Goal: Information Seeking & Learning: Learn about a topic

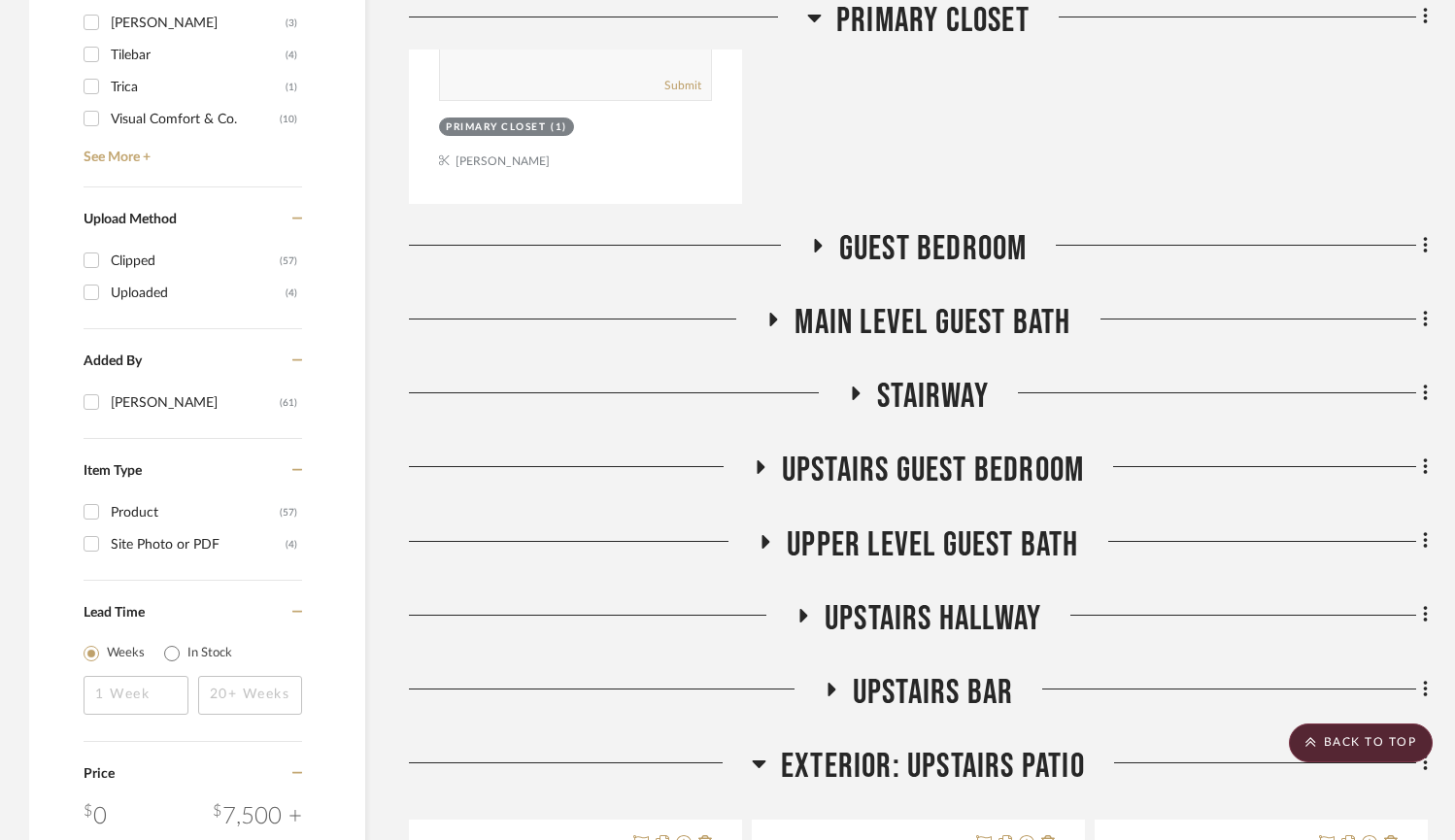
scroll to position [1961, 0]
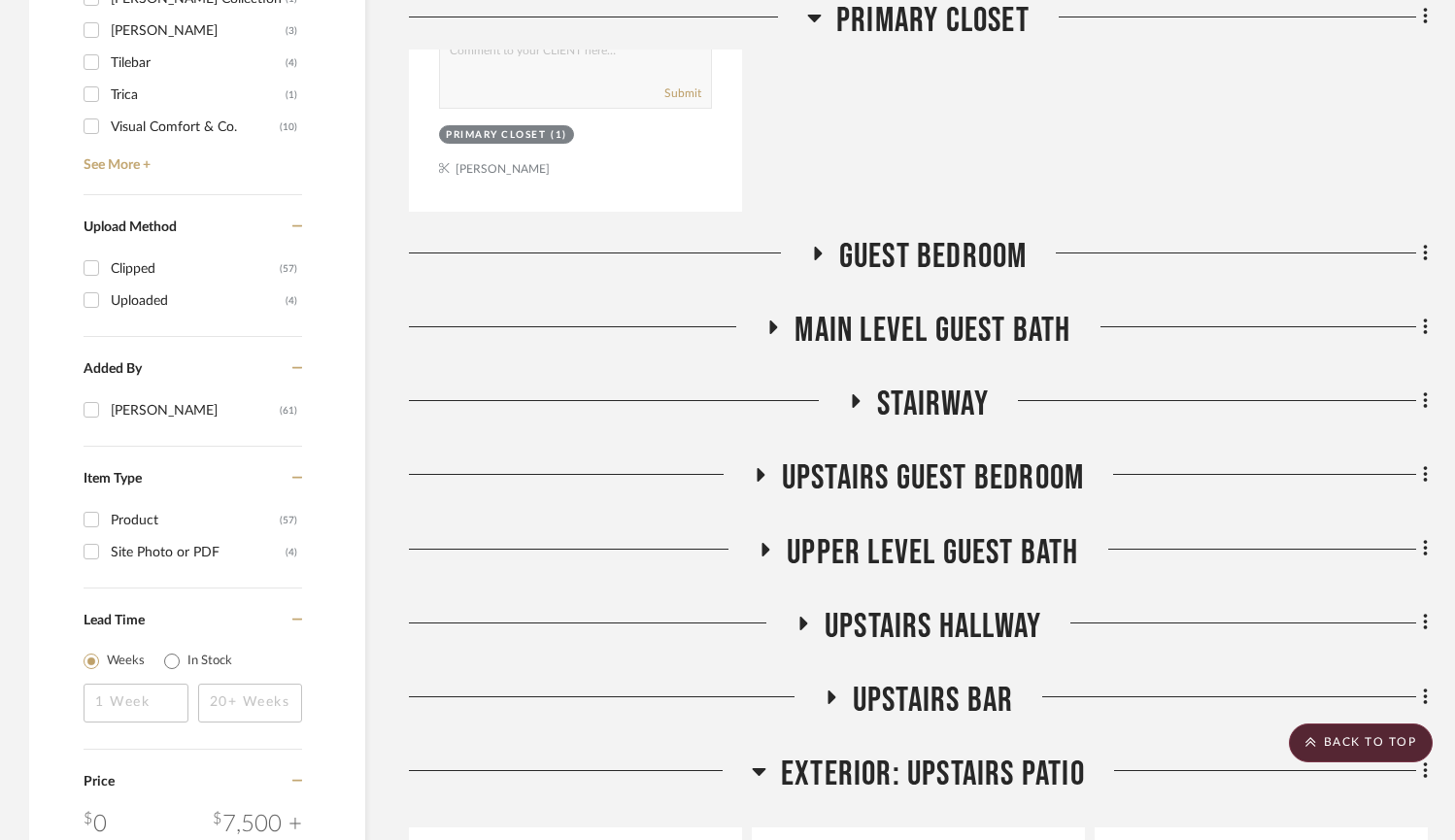
click at [776, 322] on icon at bounding box center [774, 327] width 24 height 15
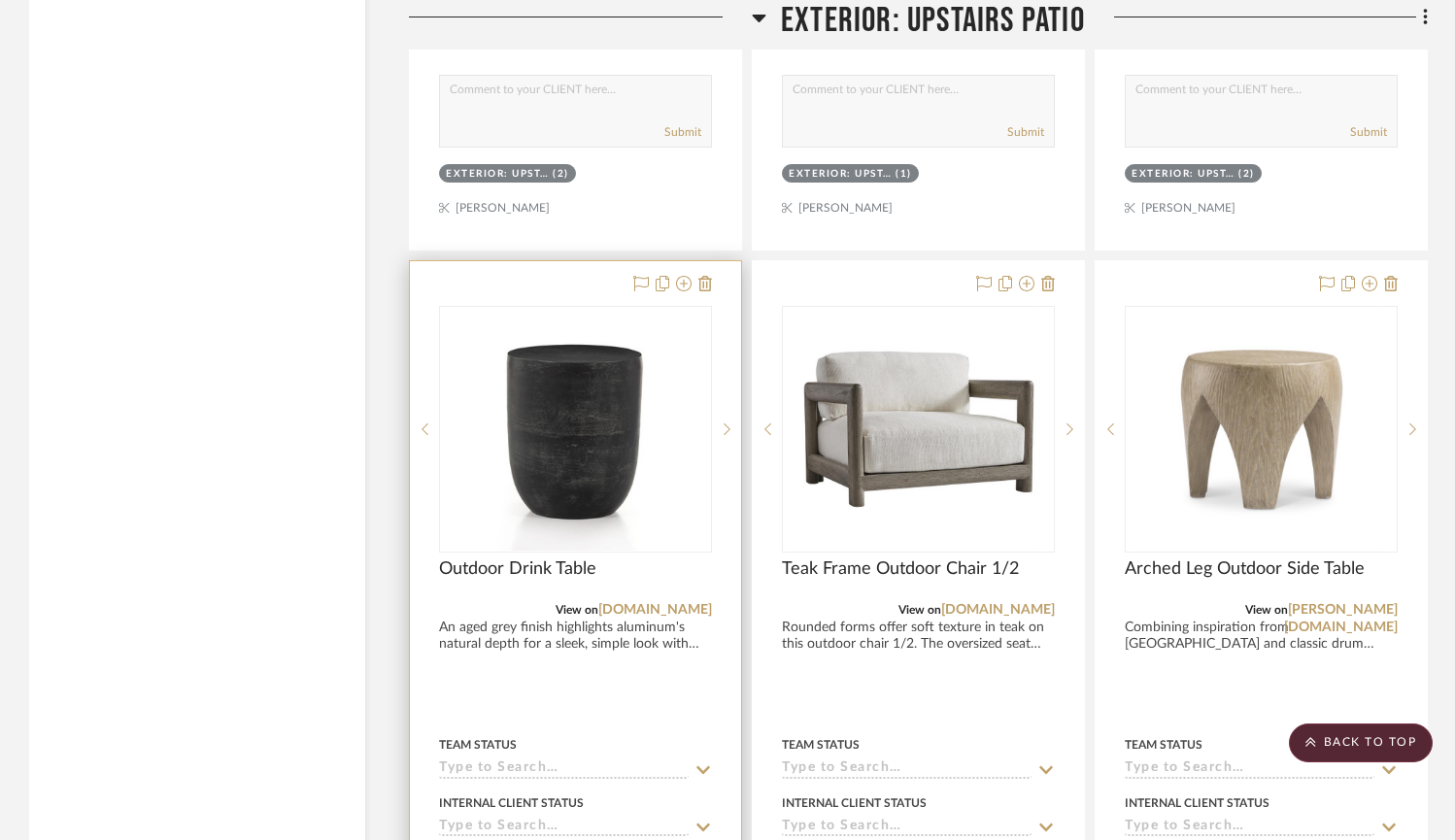
scroll to position [4166, 0]
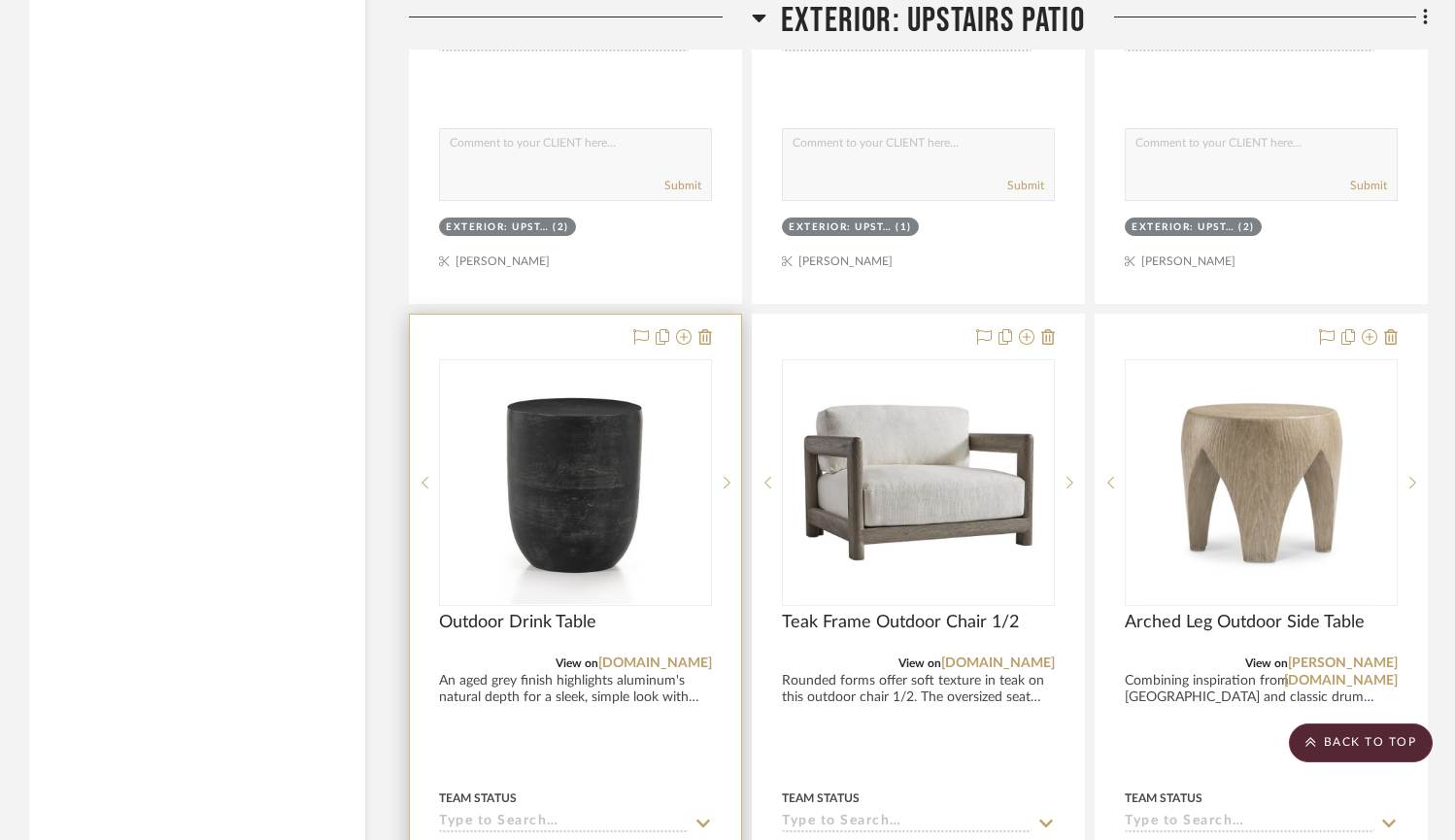
click at [546, 494] on img "0" at bounding box center [576, 483] width 243 height 243
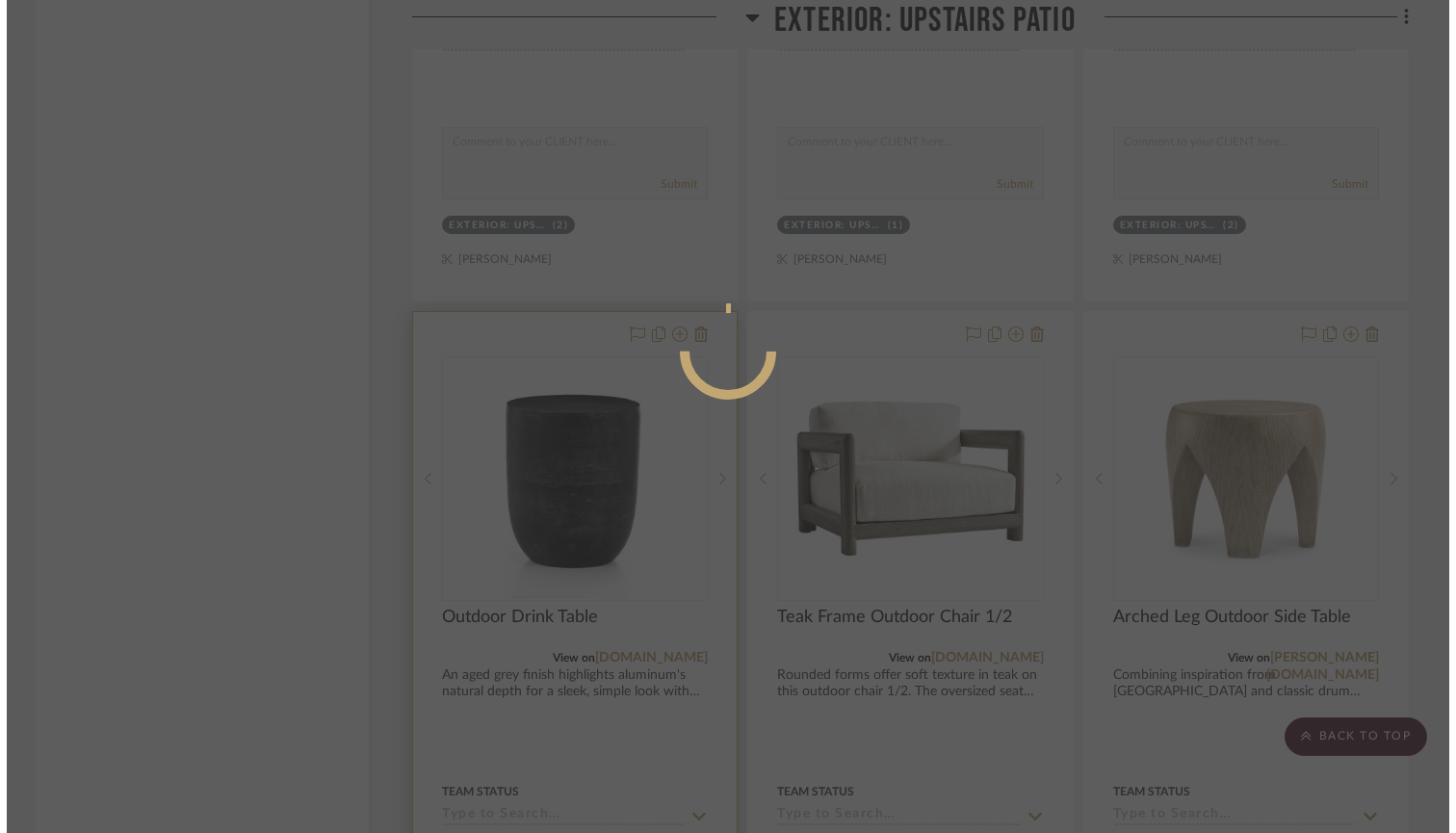
scroll to position [0, 0]
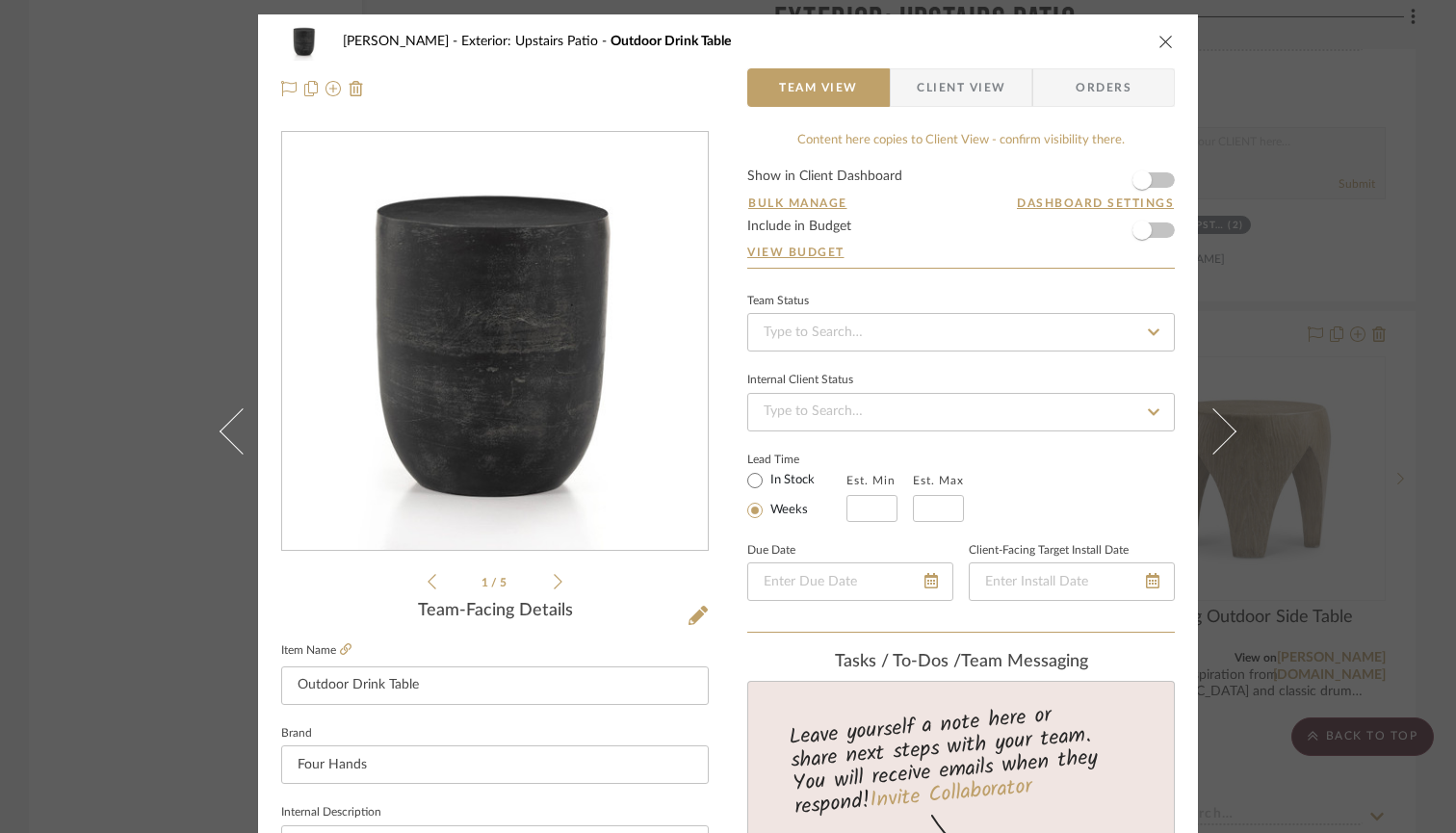
click at [558, 592] on div "1 / 5" at bounding box center [494, 362] width 428 height 462
click at [554, 588] on icon at bounding box center [558, 582] width 9 height 18
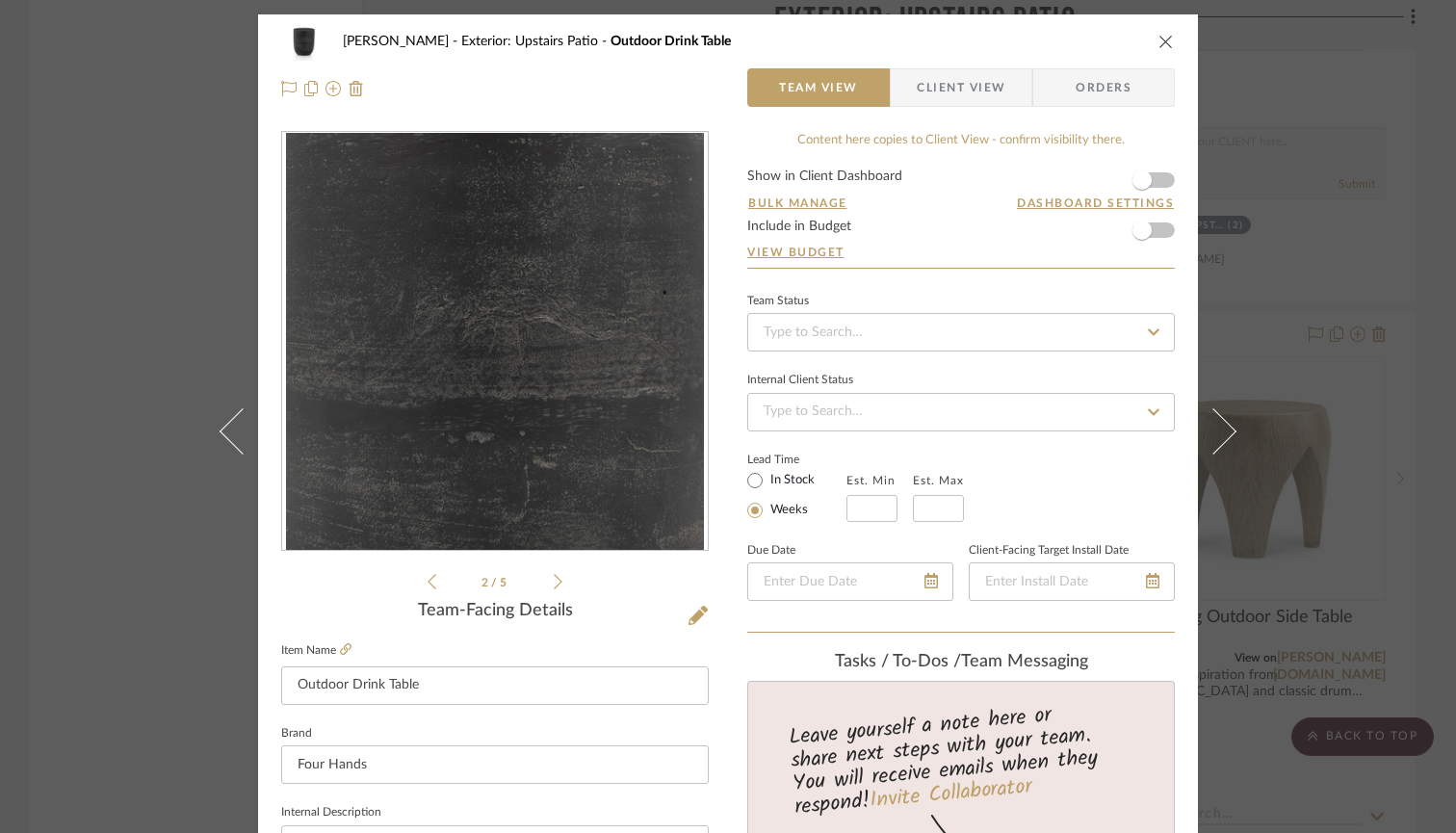
click at [554, 588] on icon at bounding box center [558, 582] width 9 height 18
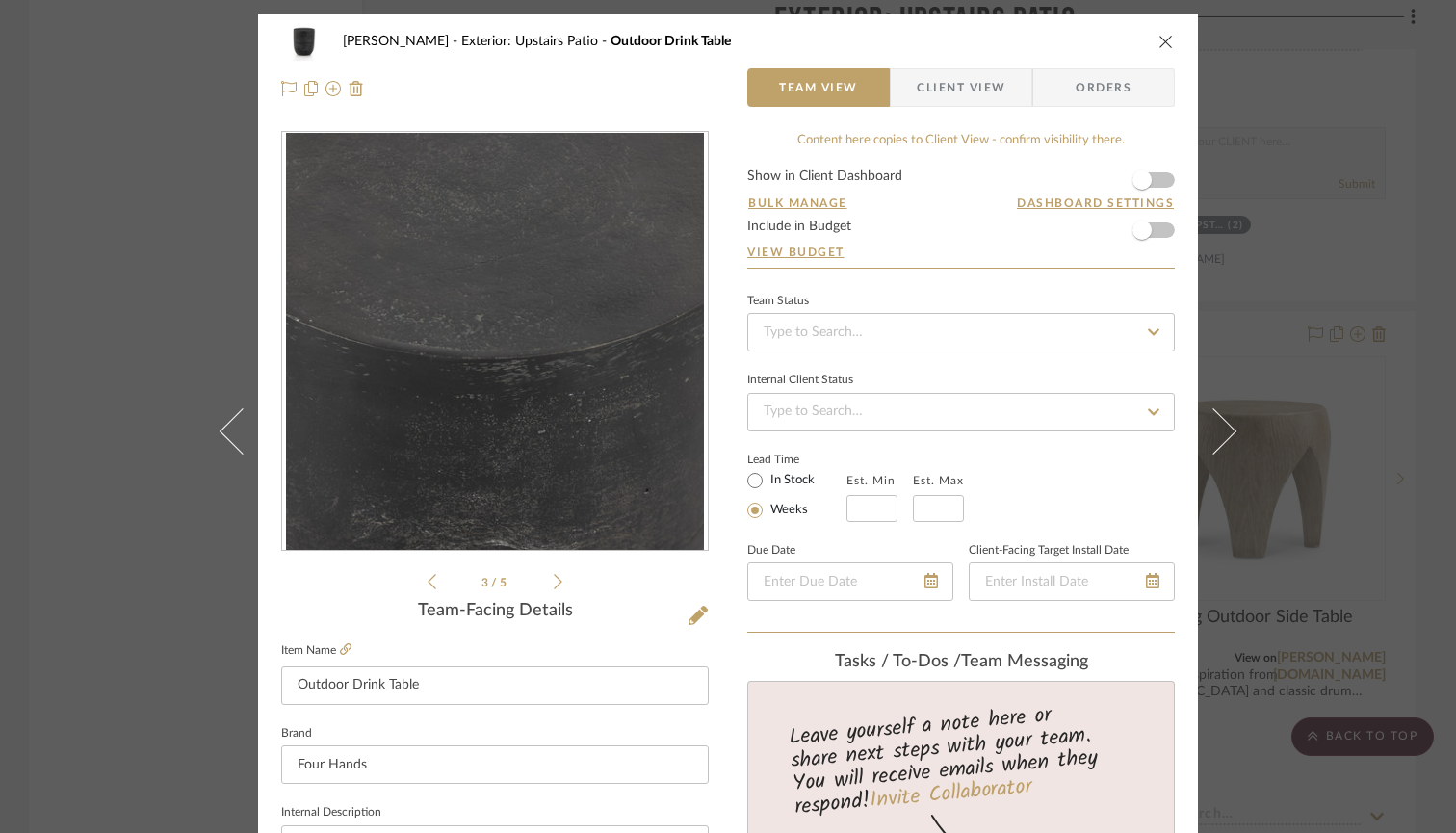
click at [554, 588] on icon at bounding box center [558, 582] width 9 height 18
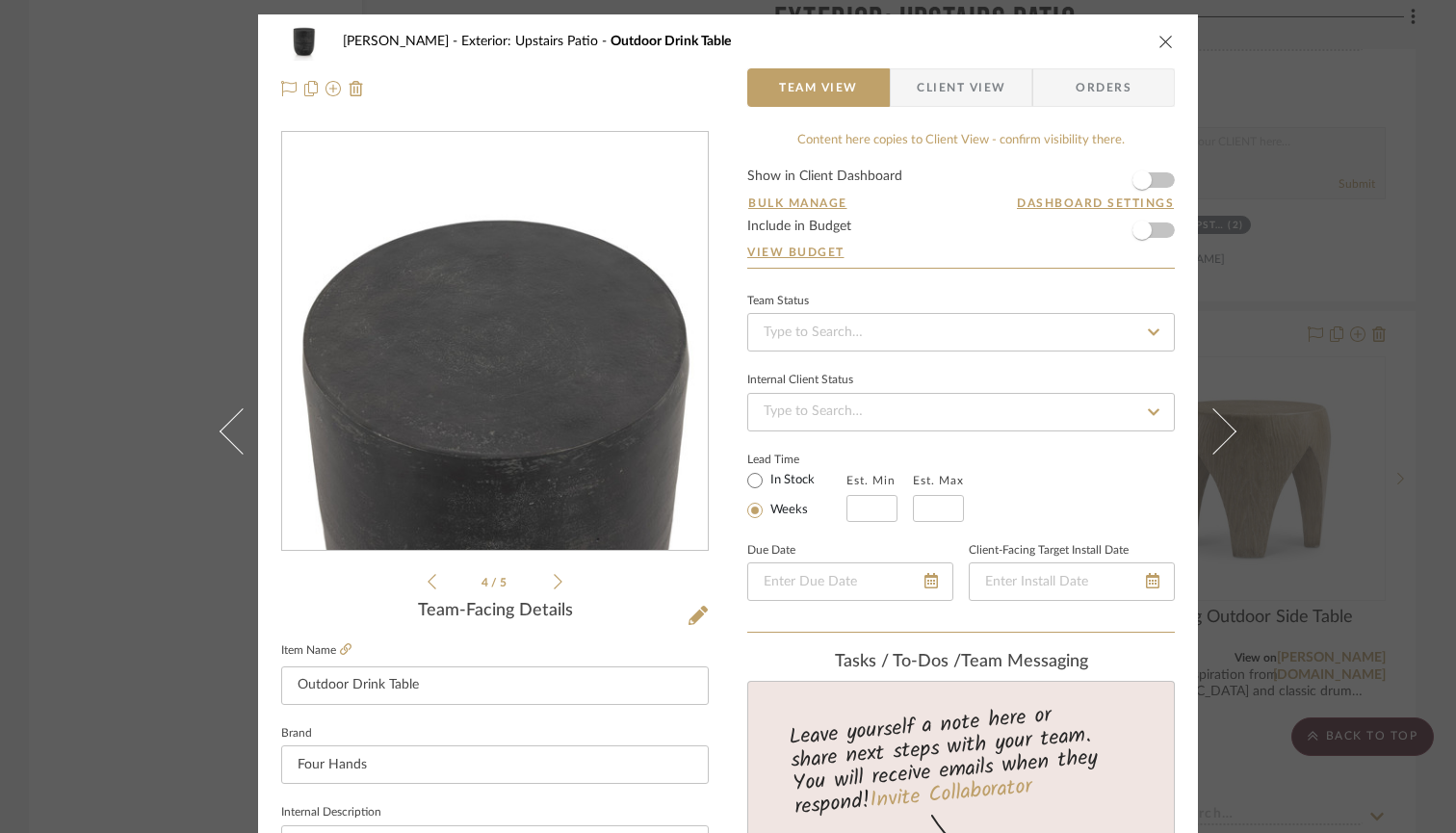
click at [554, 588] on icon at bounding box center [558, 582] width 9 height 18
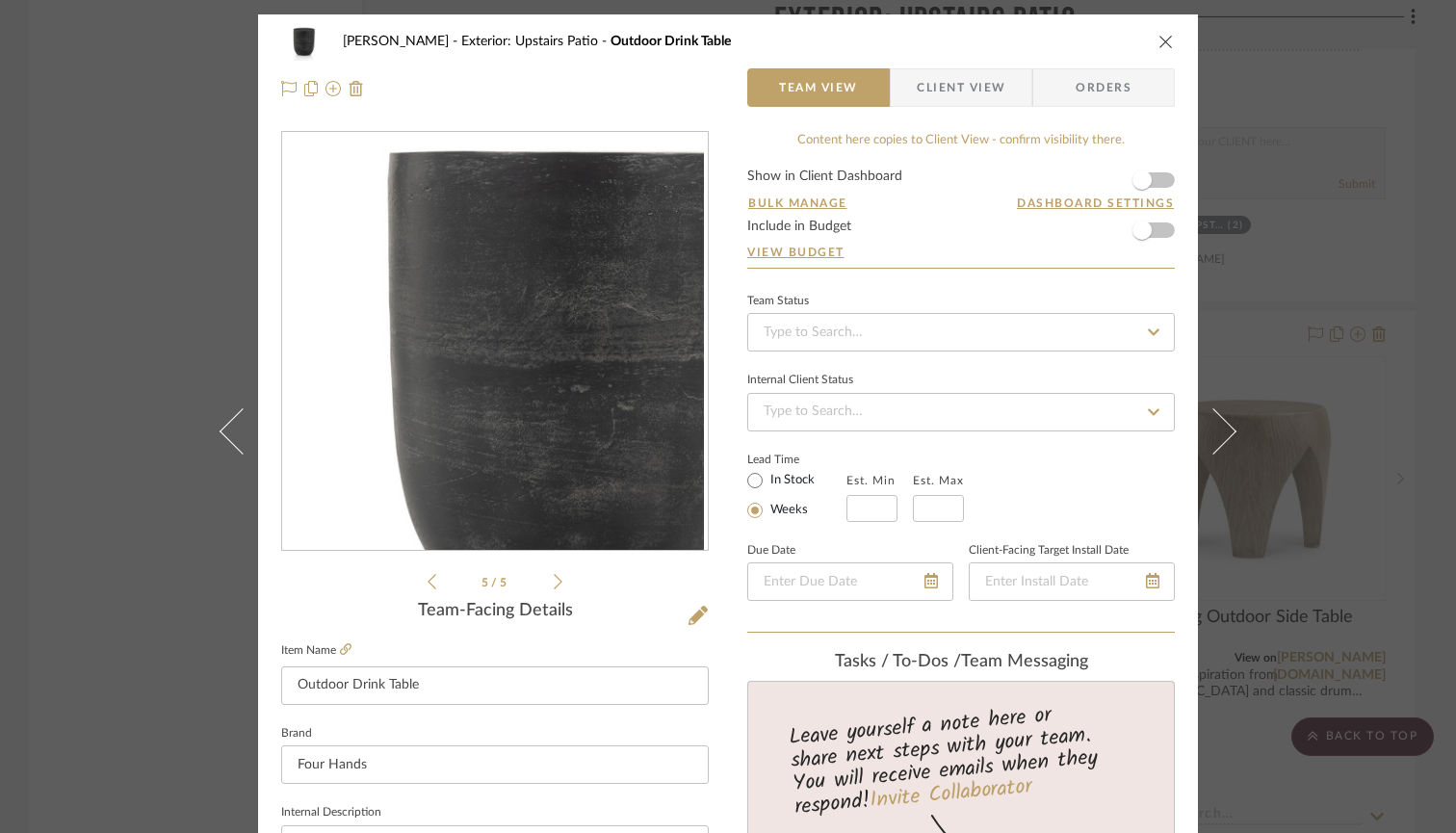
click at [554, 588] on icon at bounding box center [558, 582] width 9 height 18
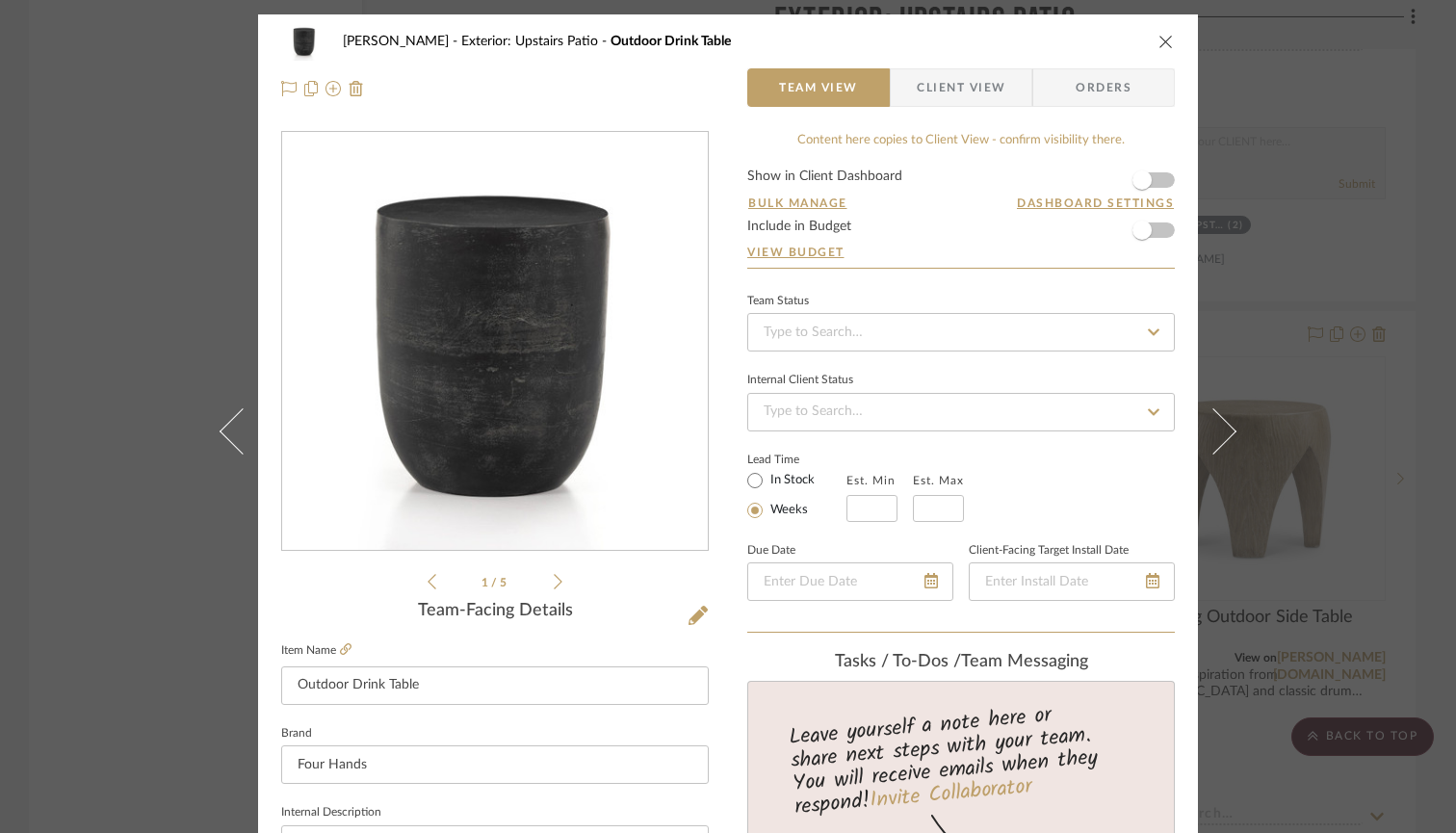
click at [1160, 35] on icon "close" at bounding box center [1166, 41] width 16 height 16
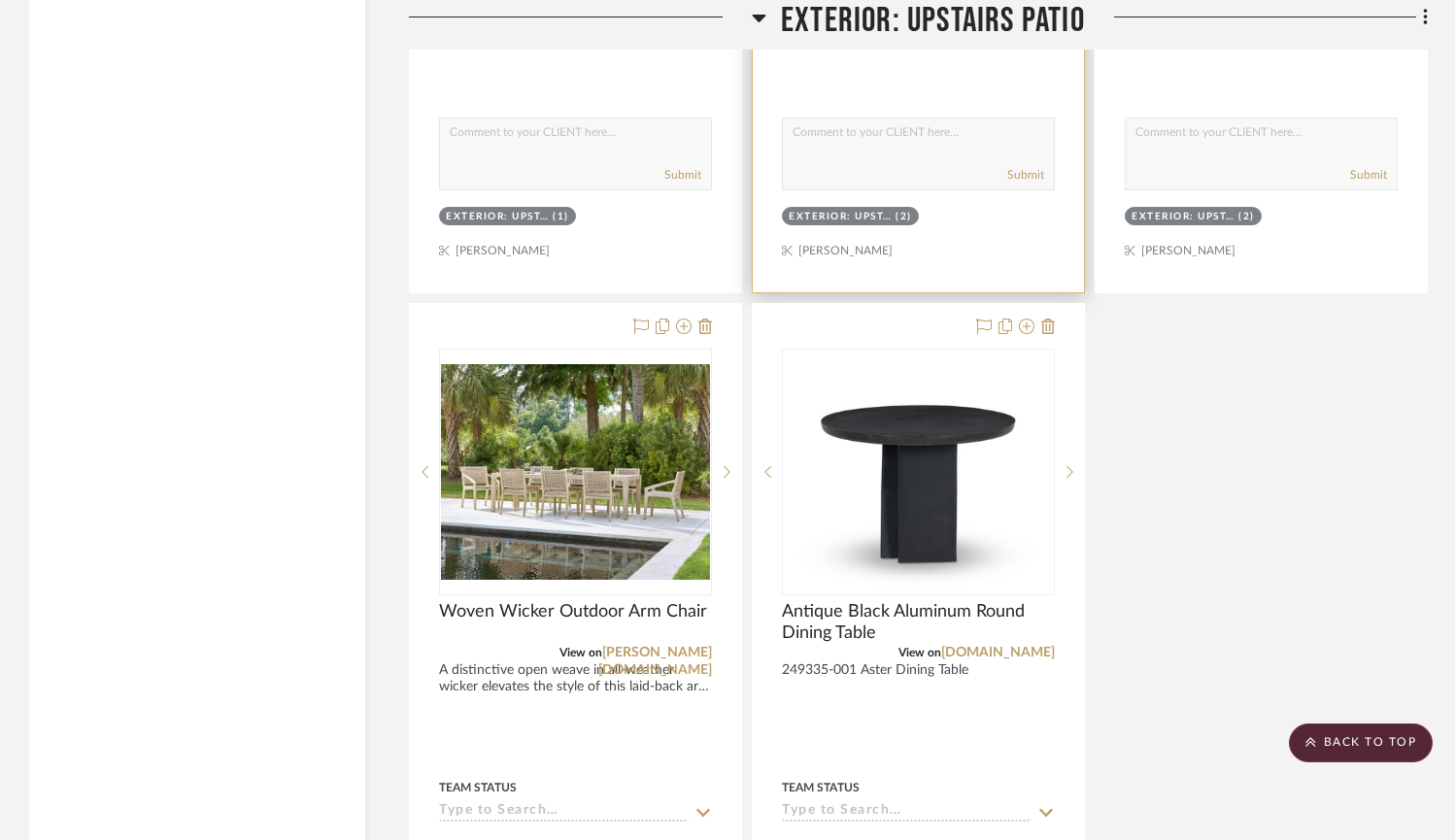
scroll to position [5021, 0]
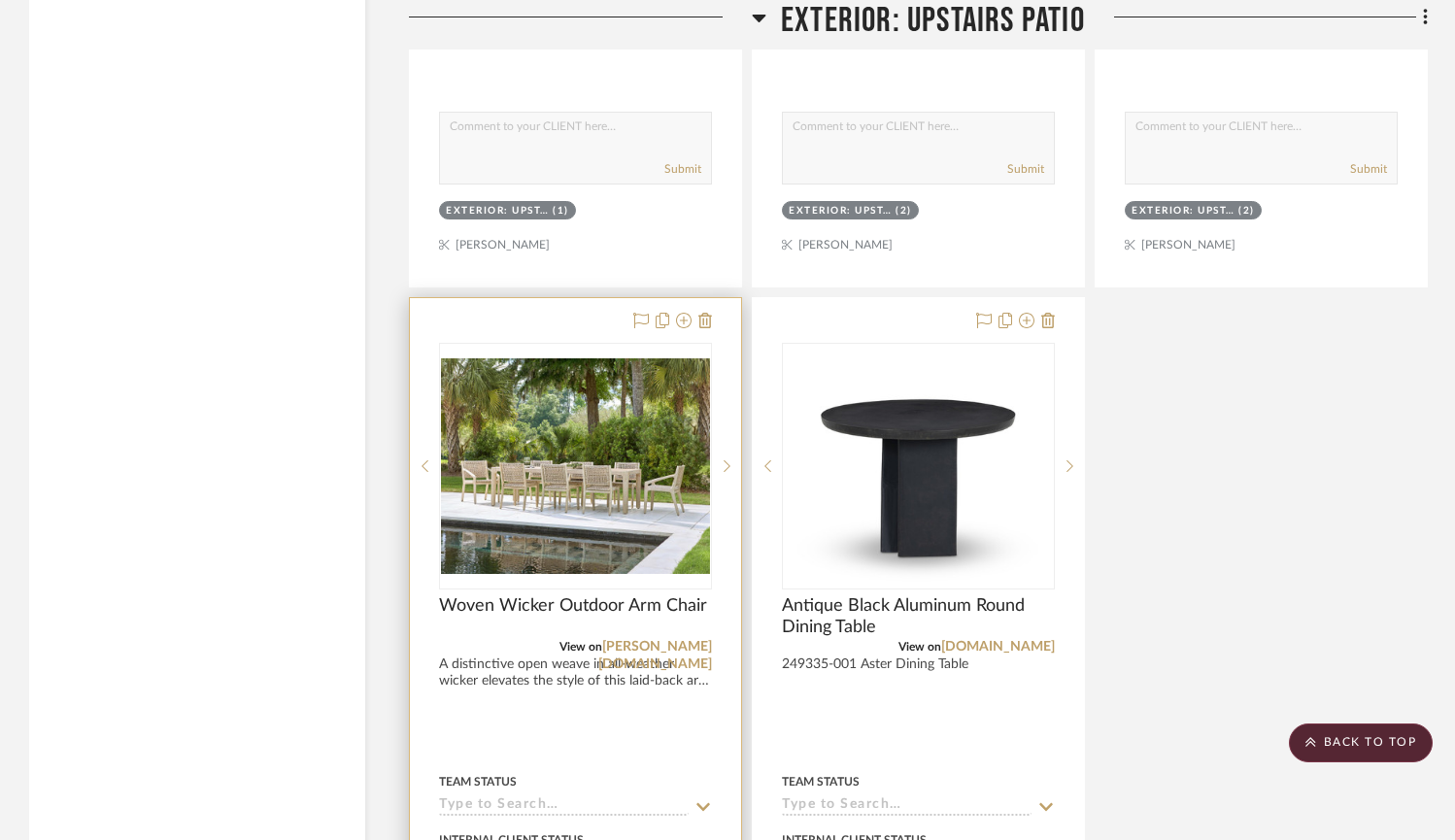
click at [512, 496] on img "3" at bounding box center [575, 466] width 269 height 215
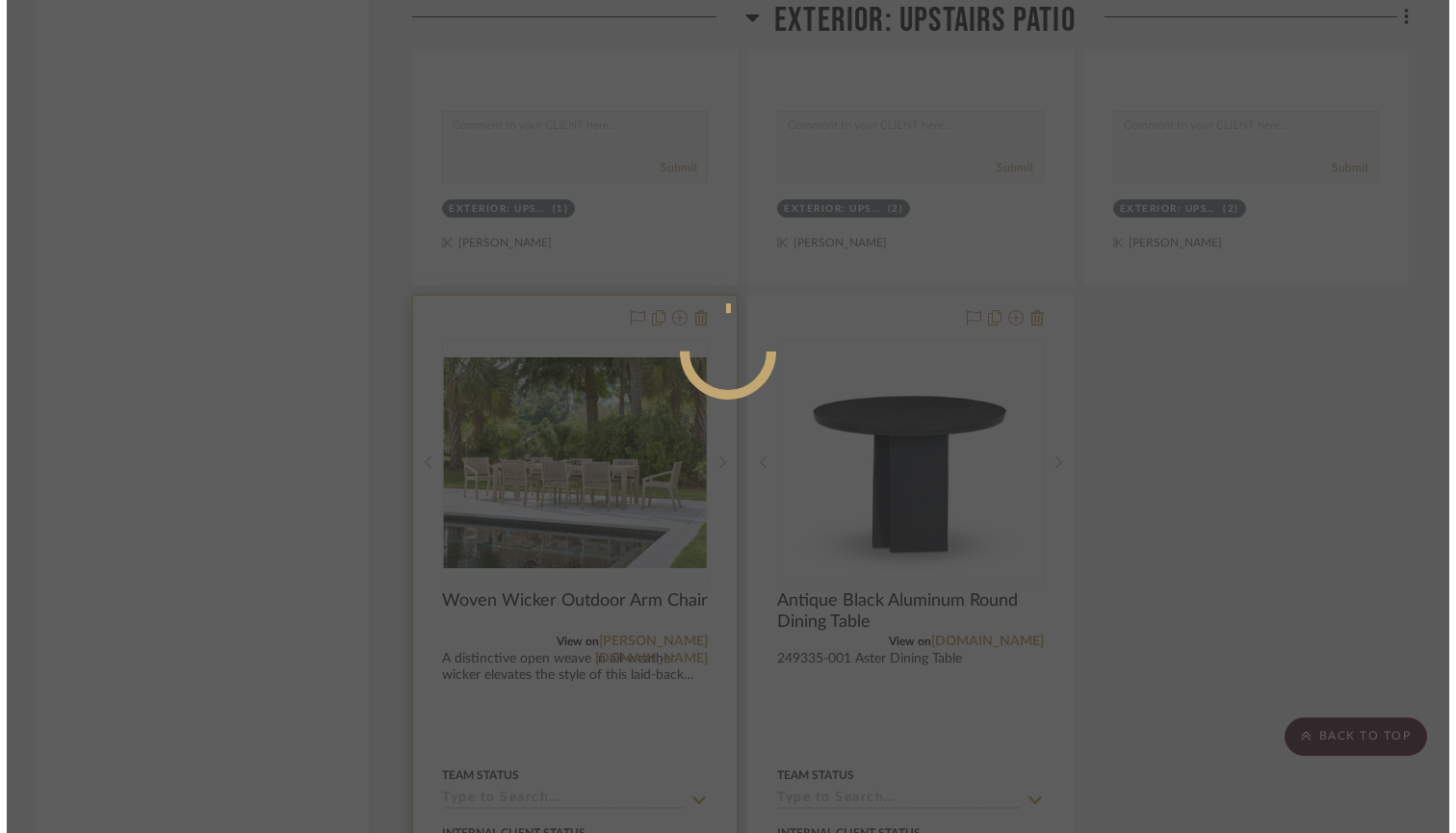
scroll to position [0, 0]
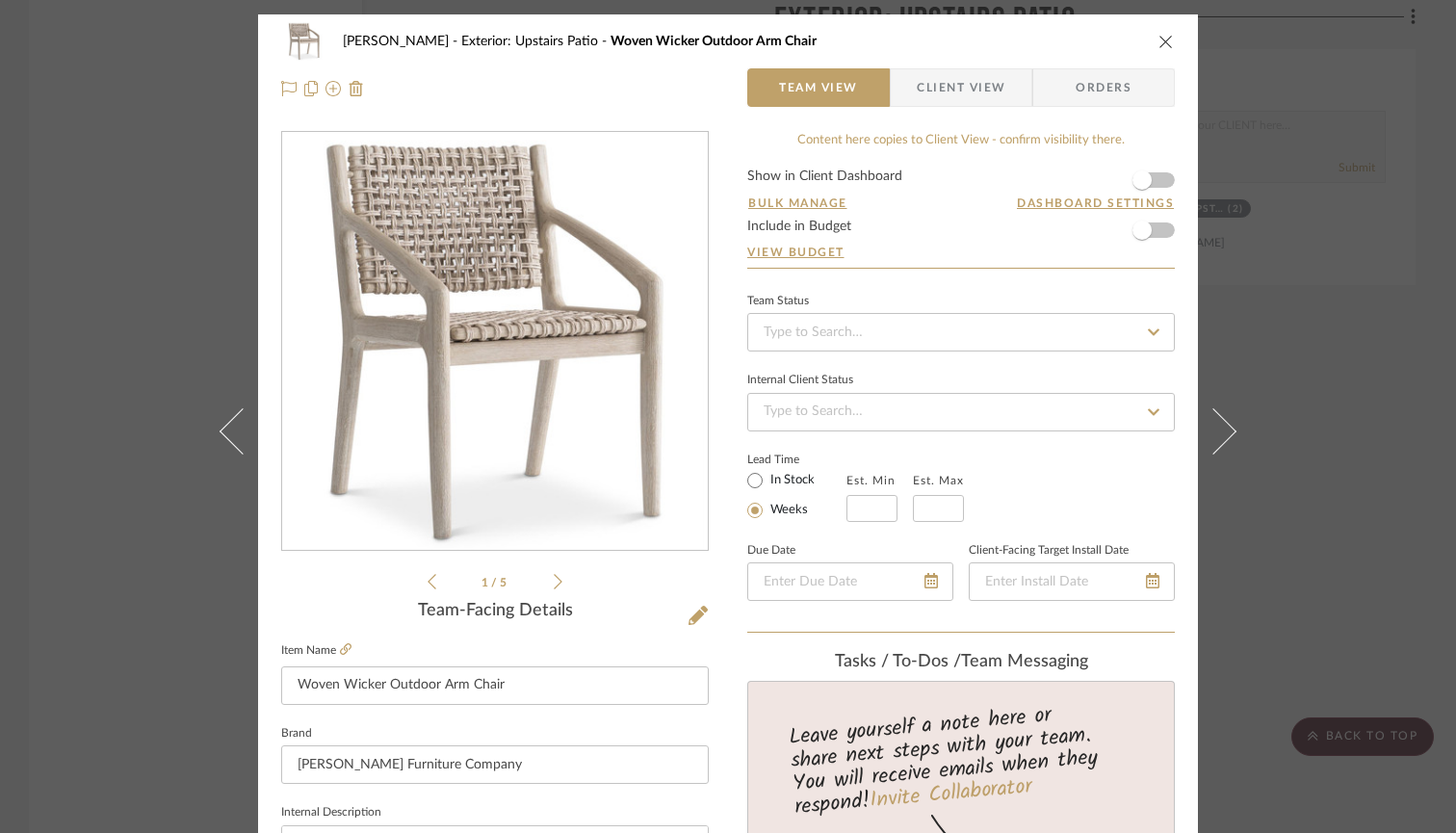
click at [1167, 35] on button "close" at bounding box center [1166, 41] width 18 height 18
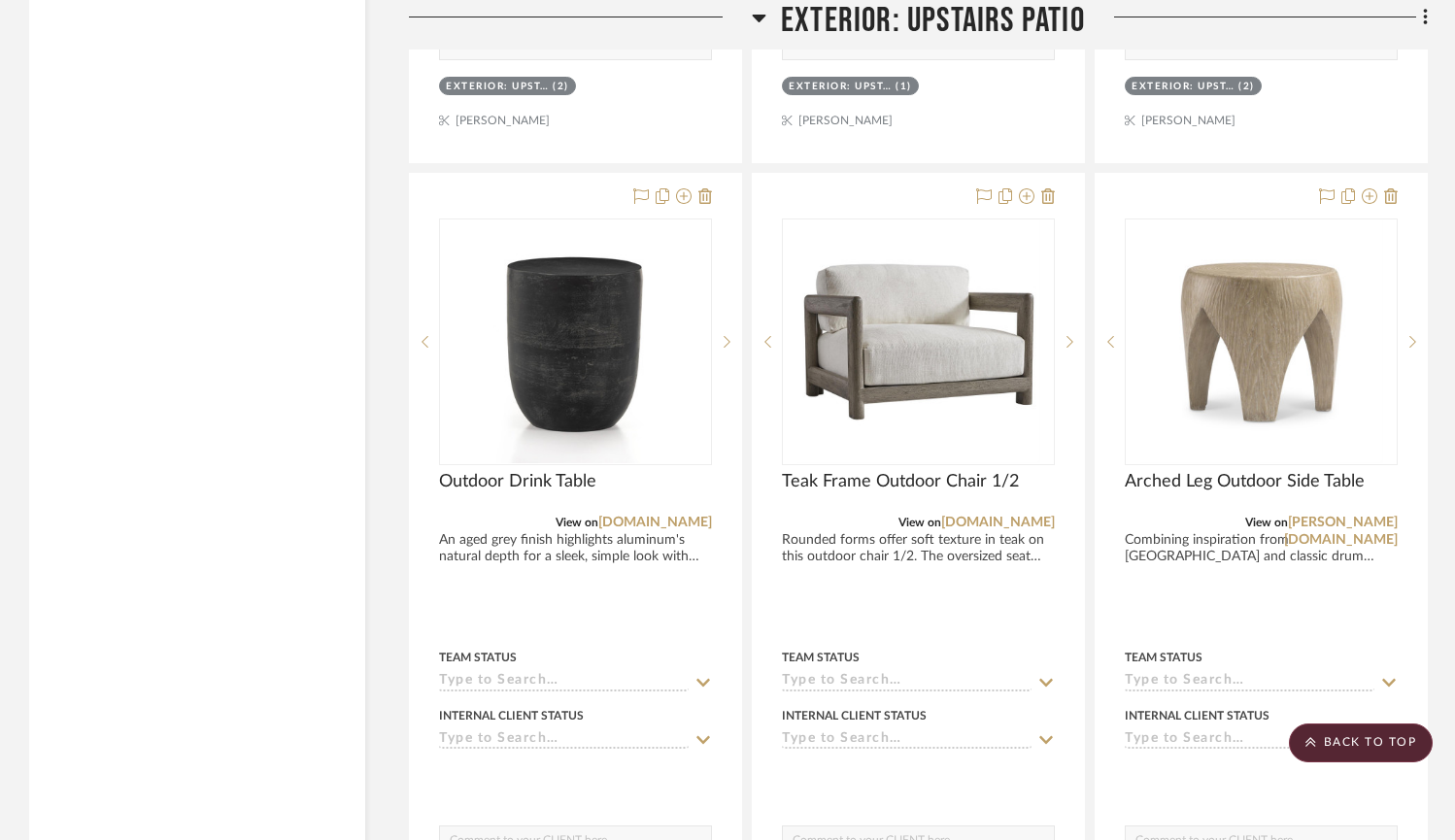
scroll to position [4296, 0]
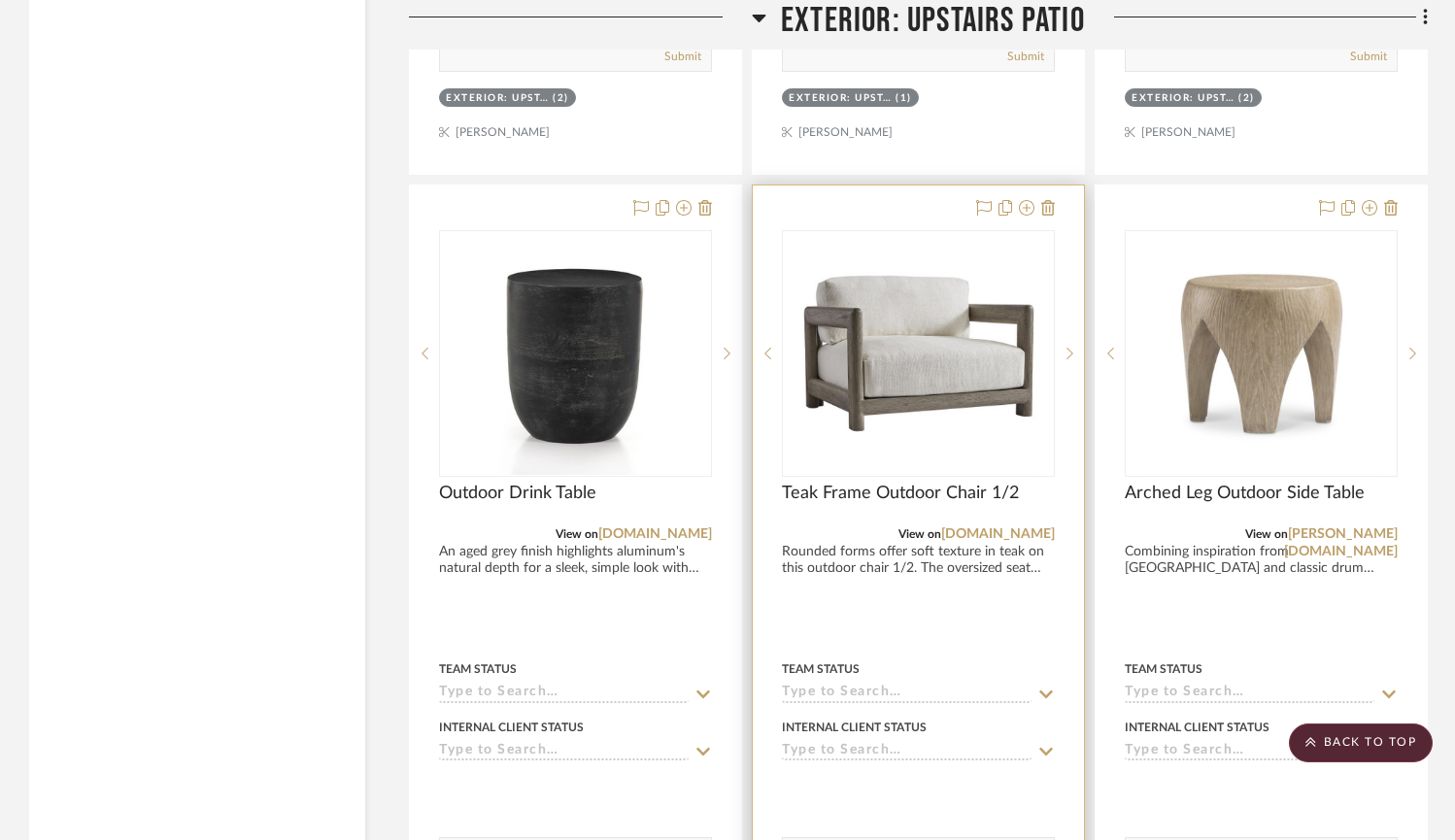
click at [877, 340] on img "0" at bounding box center [919, 353] width 243 height 243
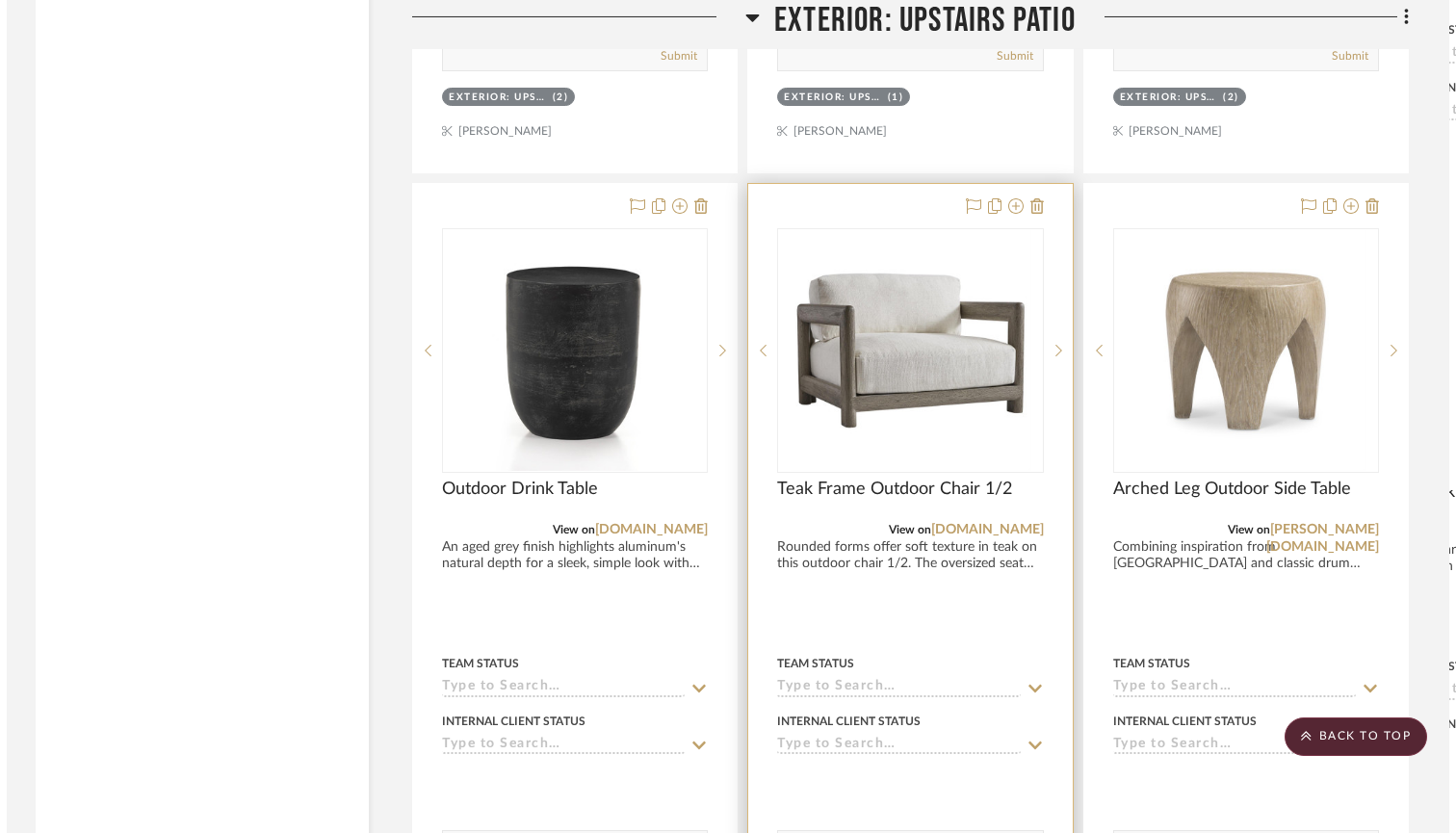
scroll to position [0, 0]
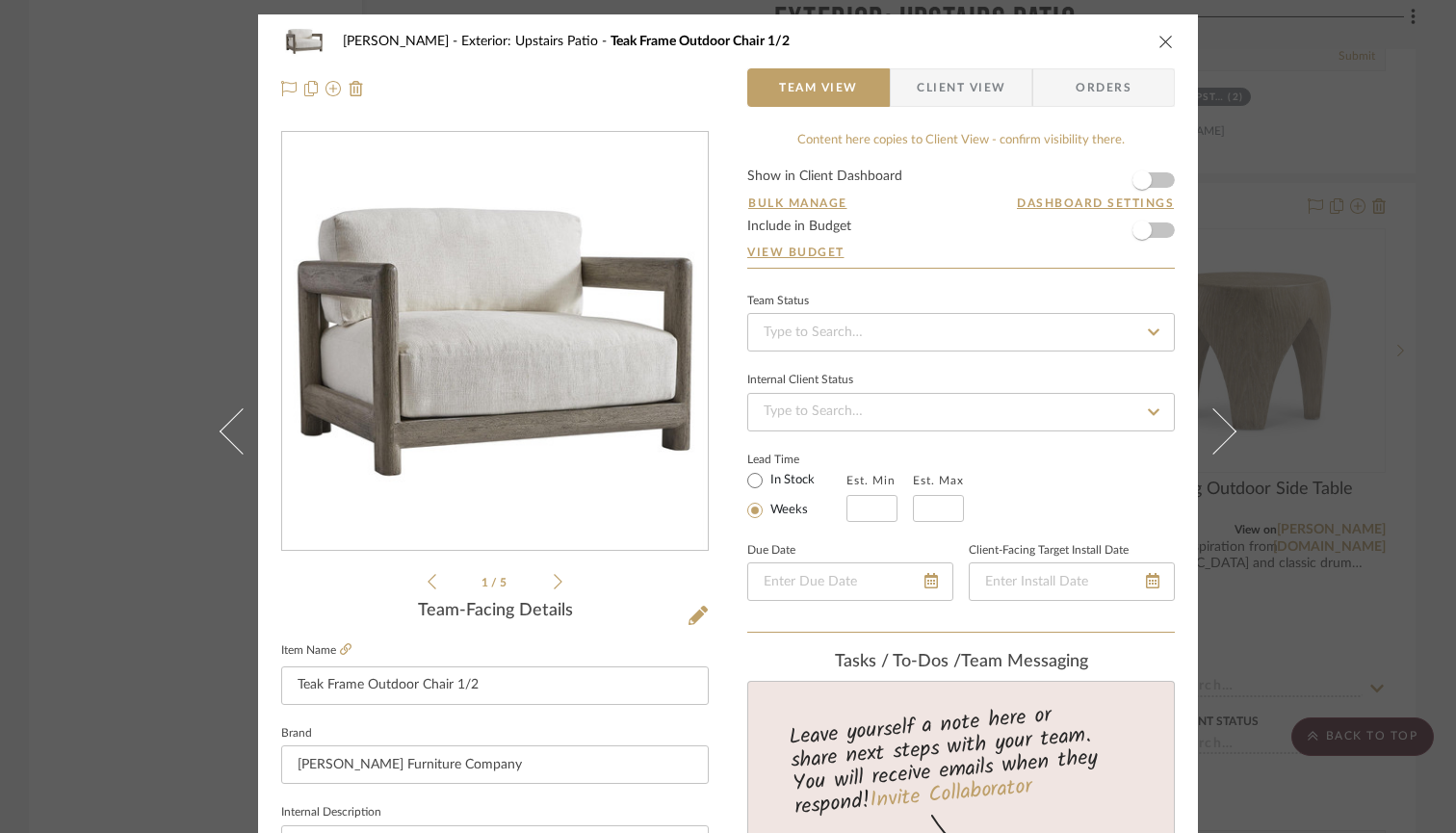
click at [1159, 37] on icon "close" at bounding box center [1166, 41] width 16 height 16
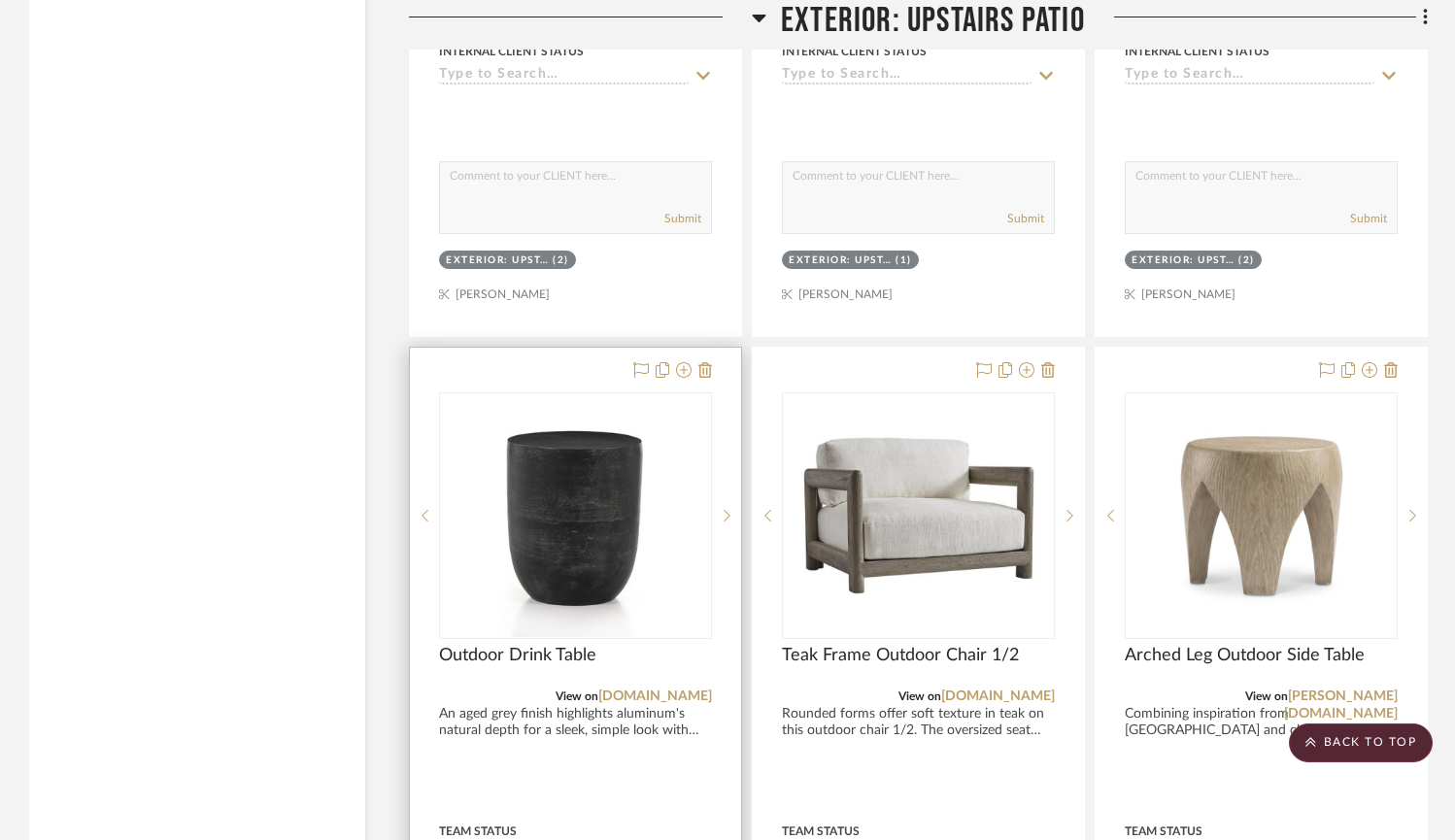
scroll to position [4139, 0]
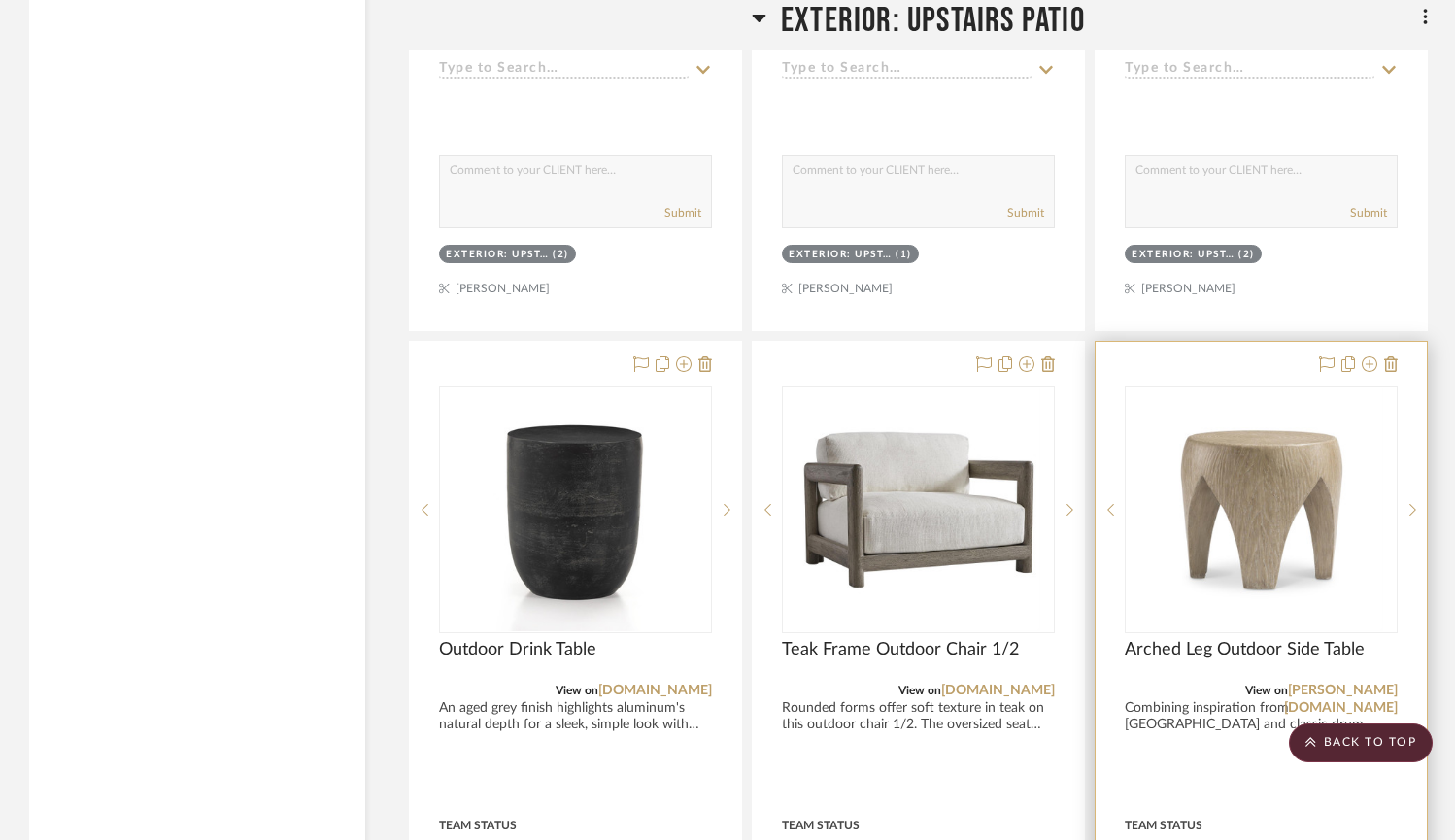
click at [1290, 573] on img "0" at bounding box center [1262, 510] width 243 height 243
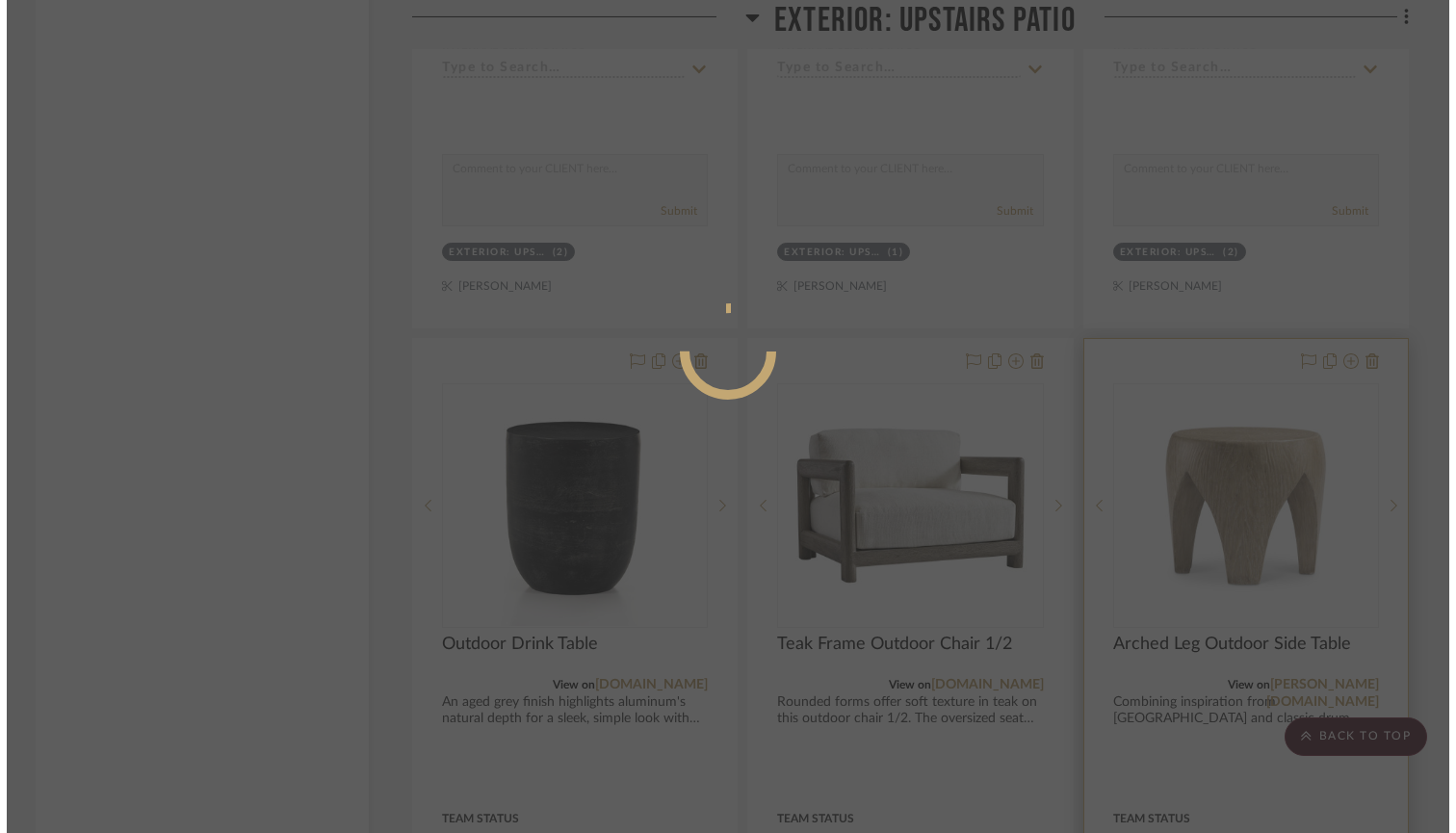
scroll to position [0, 0]
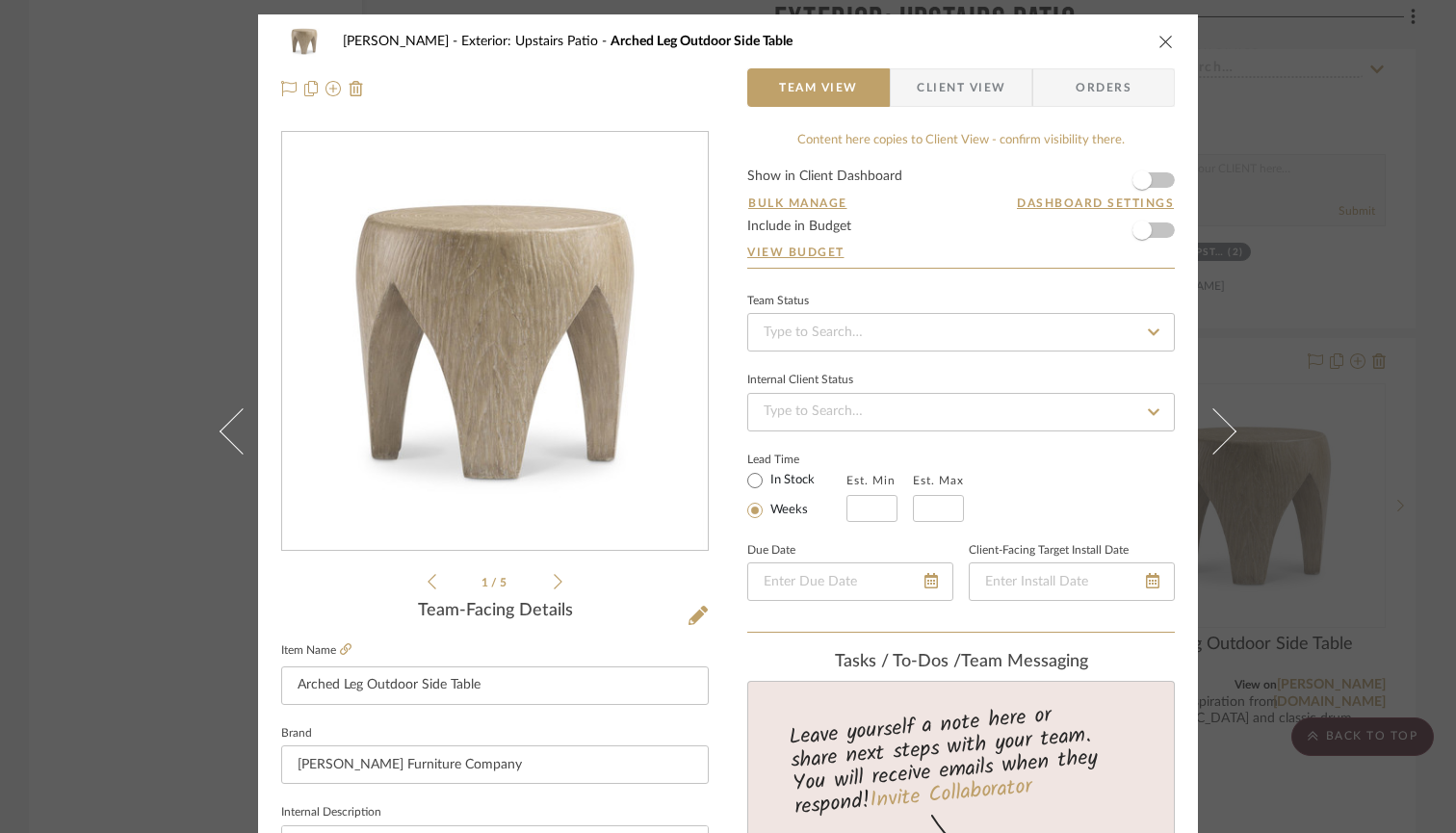
click at [559, 579] on div "1 / 5" at bounding box center [494, 362] width 428 height 462
click at [554, 579] on icon at bounding box center [558, 582] width 9 height 18
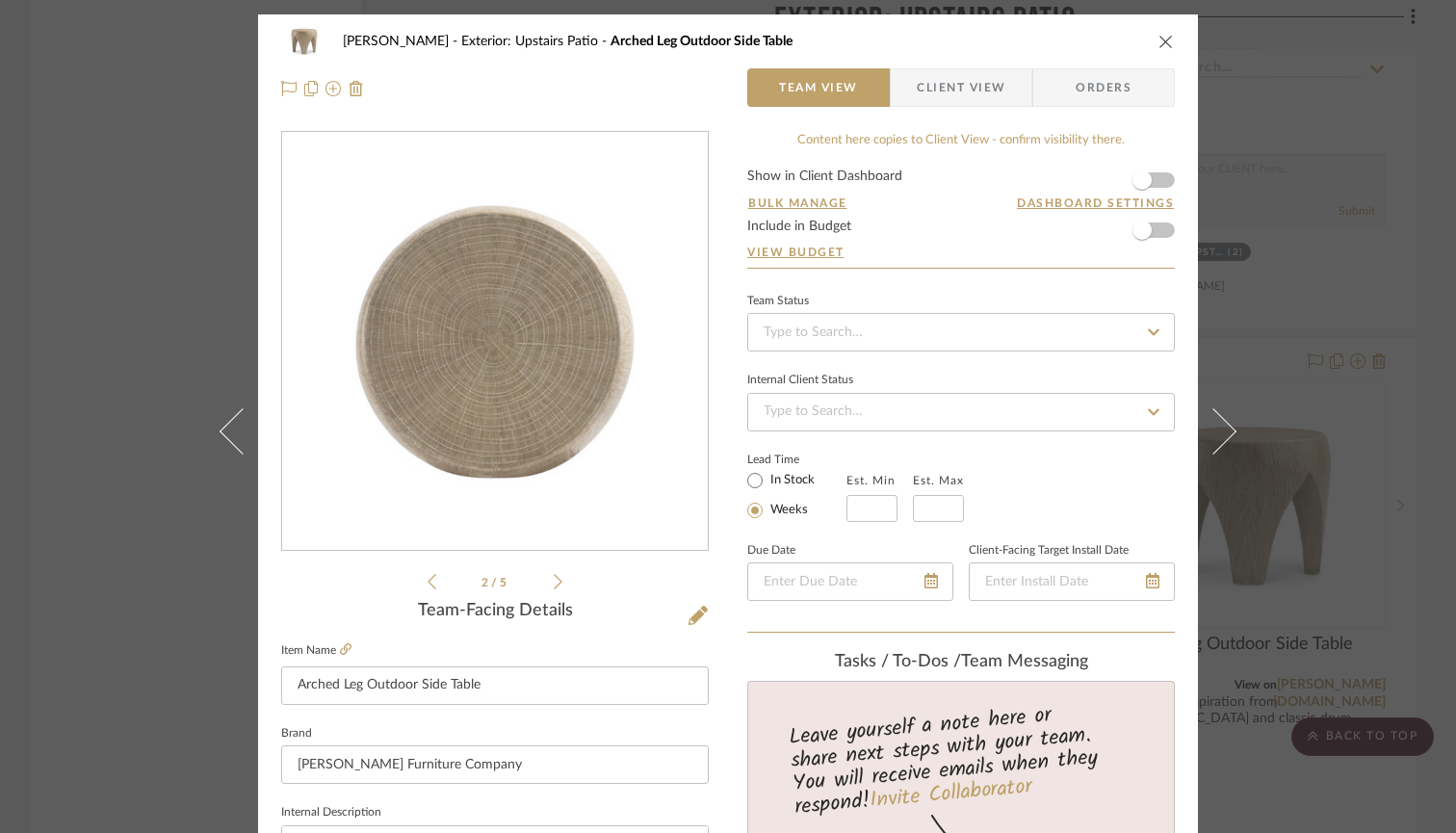
click at [554, 579] on icon at bounding box center [558, 582] width 9 height 18
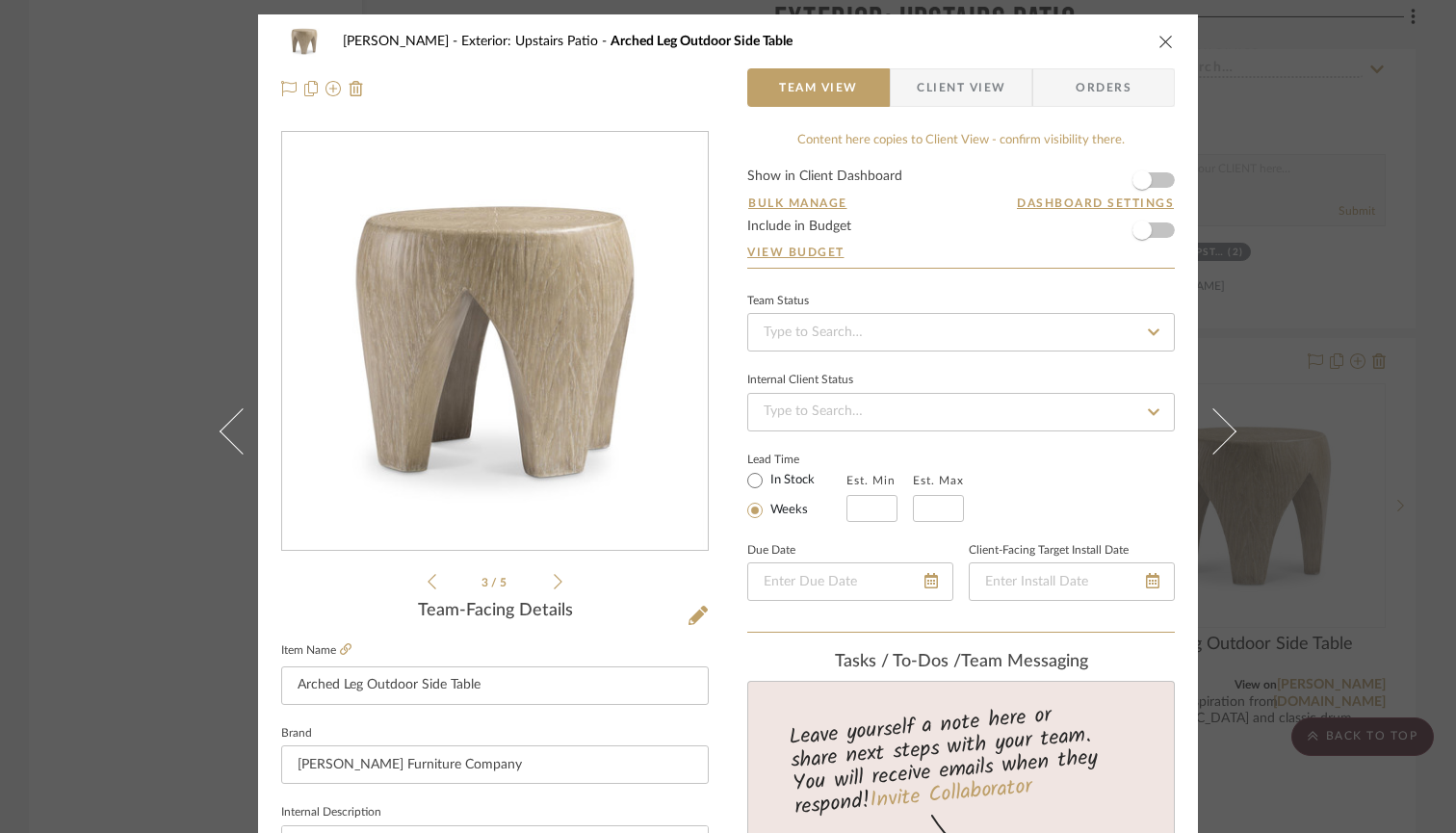
click at [554, 579] on icon at bounding box center [558, 582] width 9 height 18
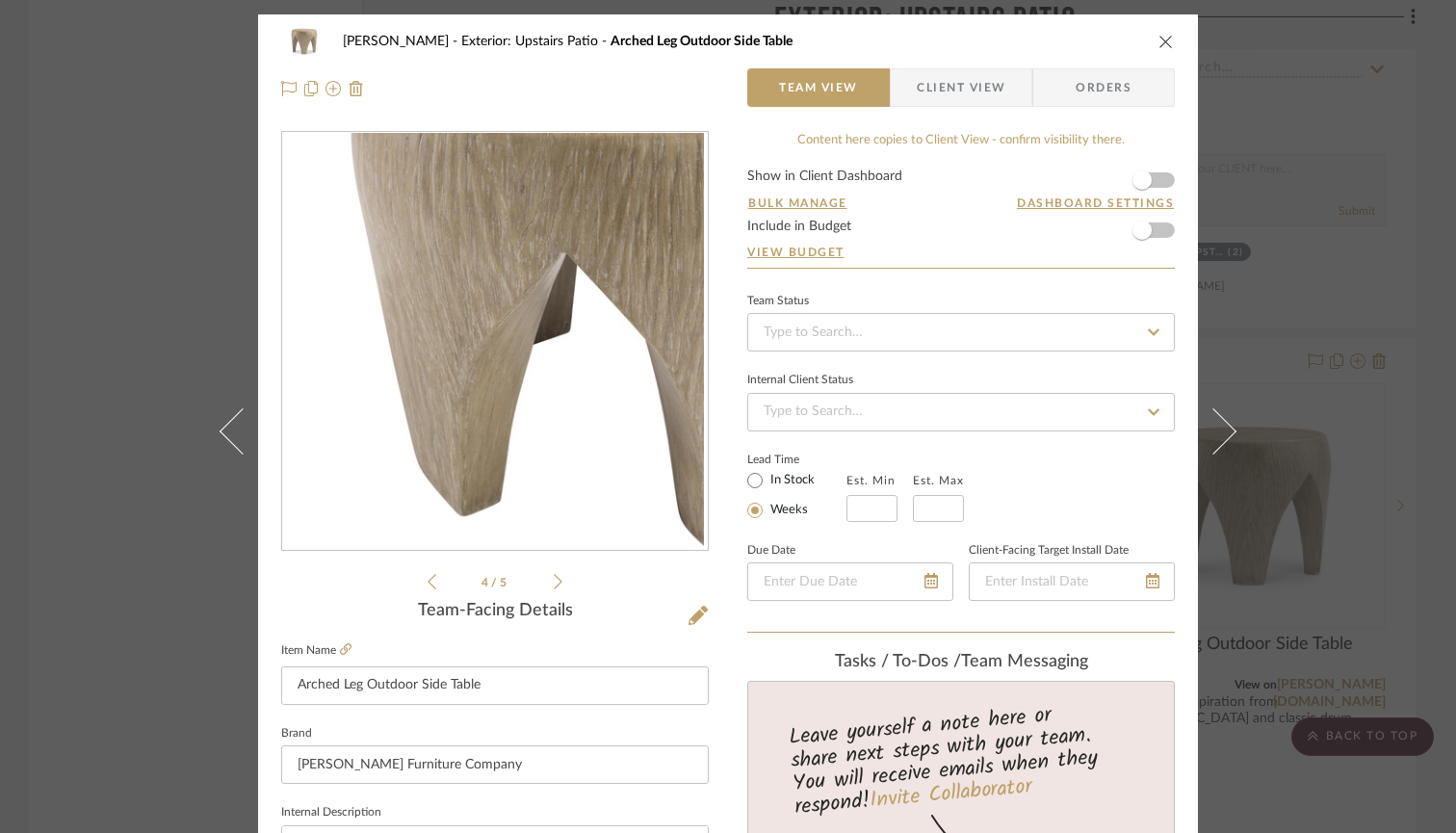
click at [554, 579] on icon at bounding box center [558, 582] width 9 height 18
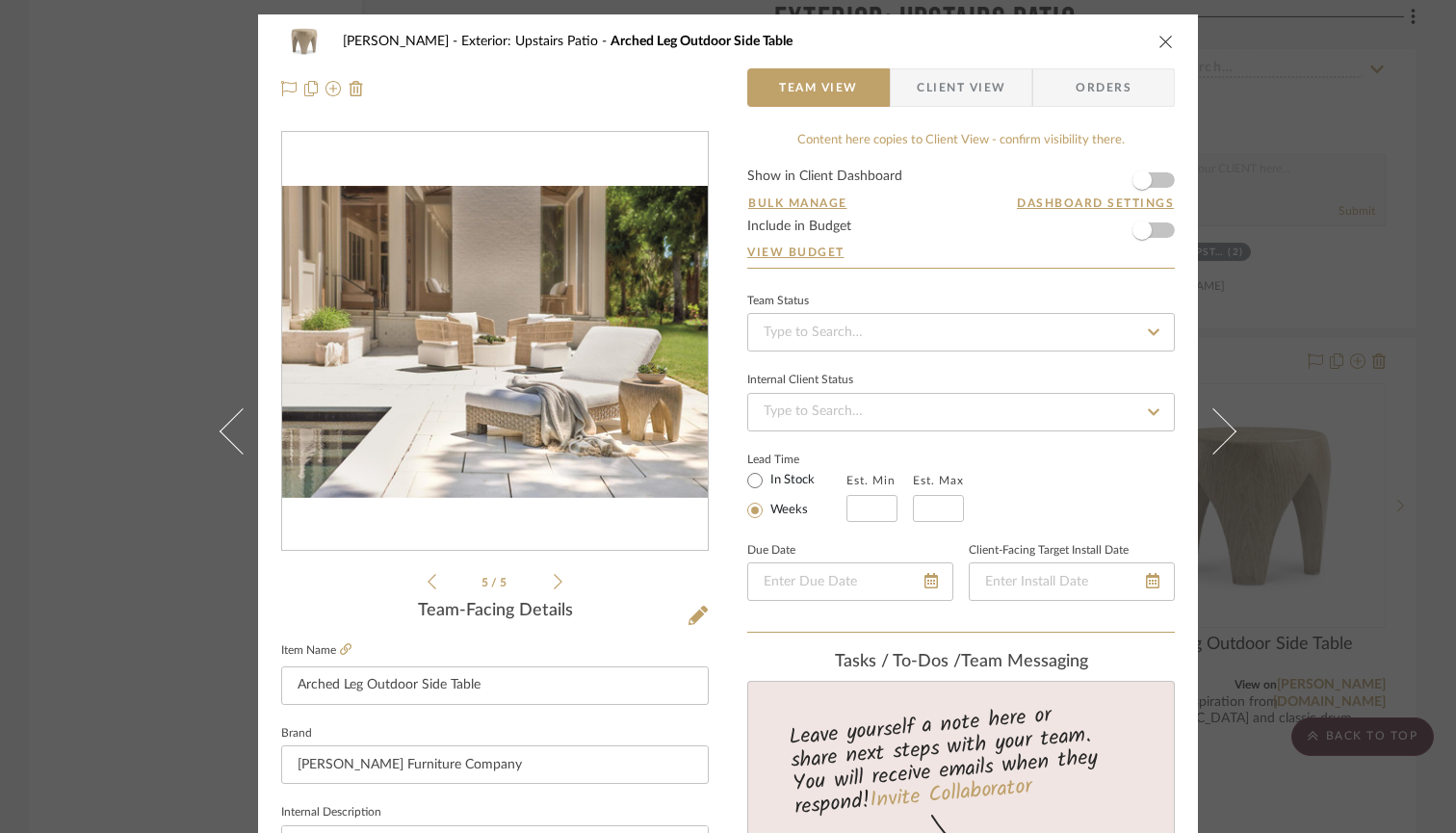
click at [428, 578] on icon at bounding box center [432, 582] width 9 height 18
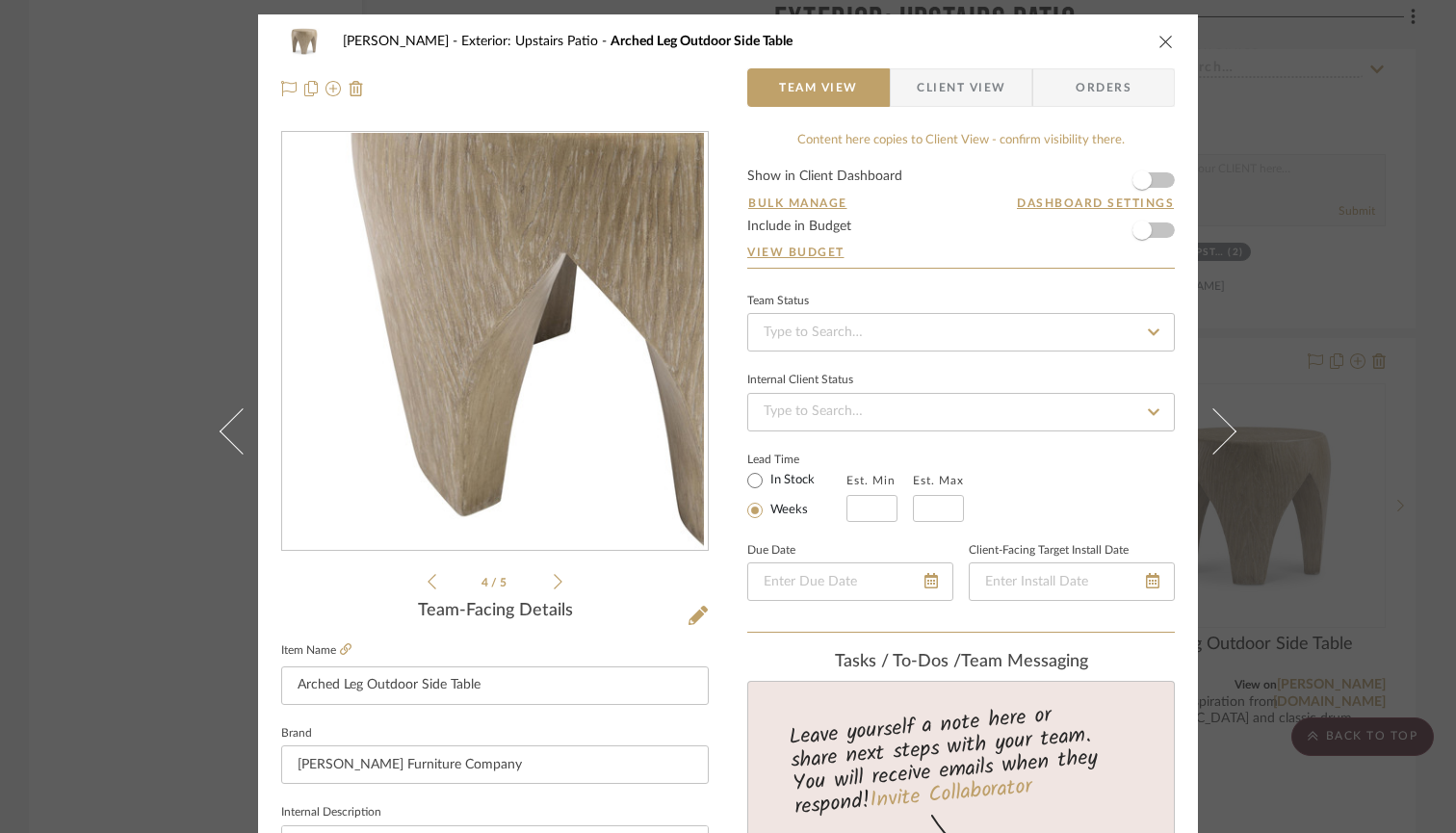
click at [428, 578] on icon at bounding box center [432, 582] width 9 height 18
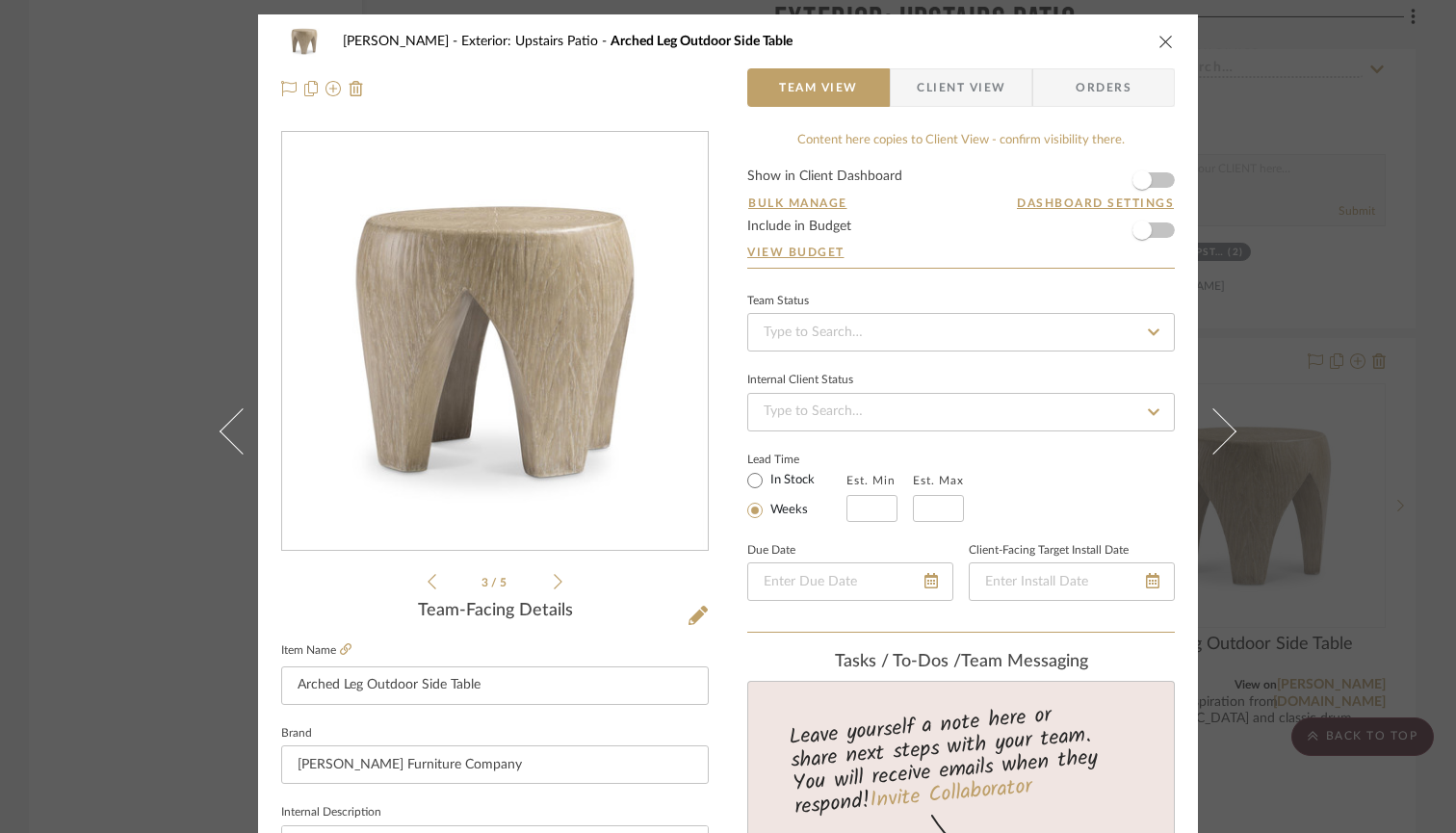
click at [1167, 37] on button "close" at bounding box center [1166, 41] width 18 height 18
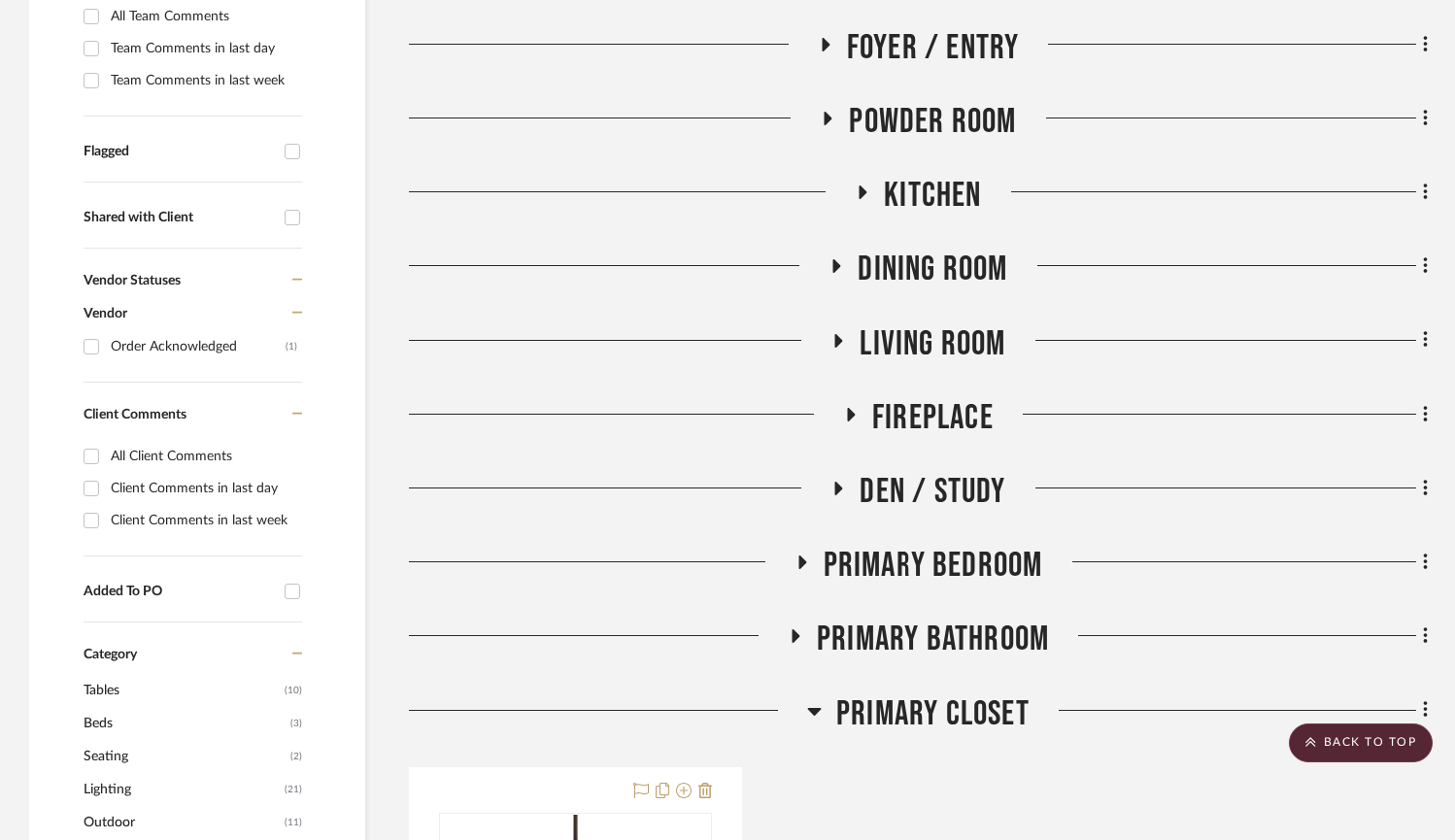
scroll to position [577, 0]
click at [841, 255] on h3 "Dining Room" at bounding box center [917, 269] width 179 height 41
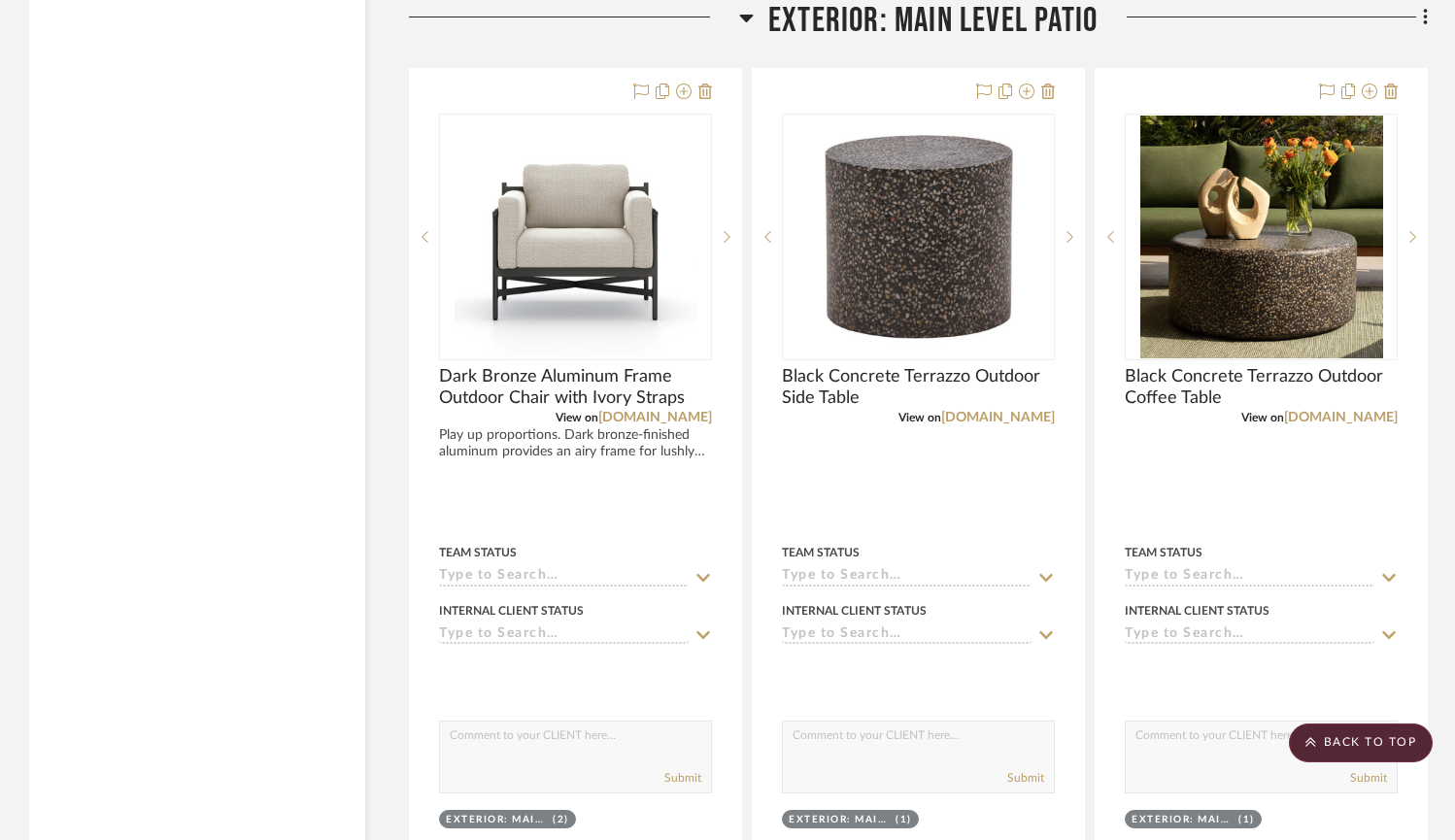
scroll to position [7108, 0]
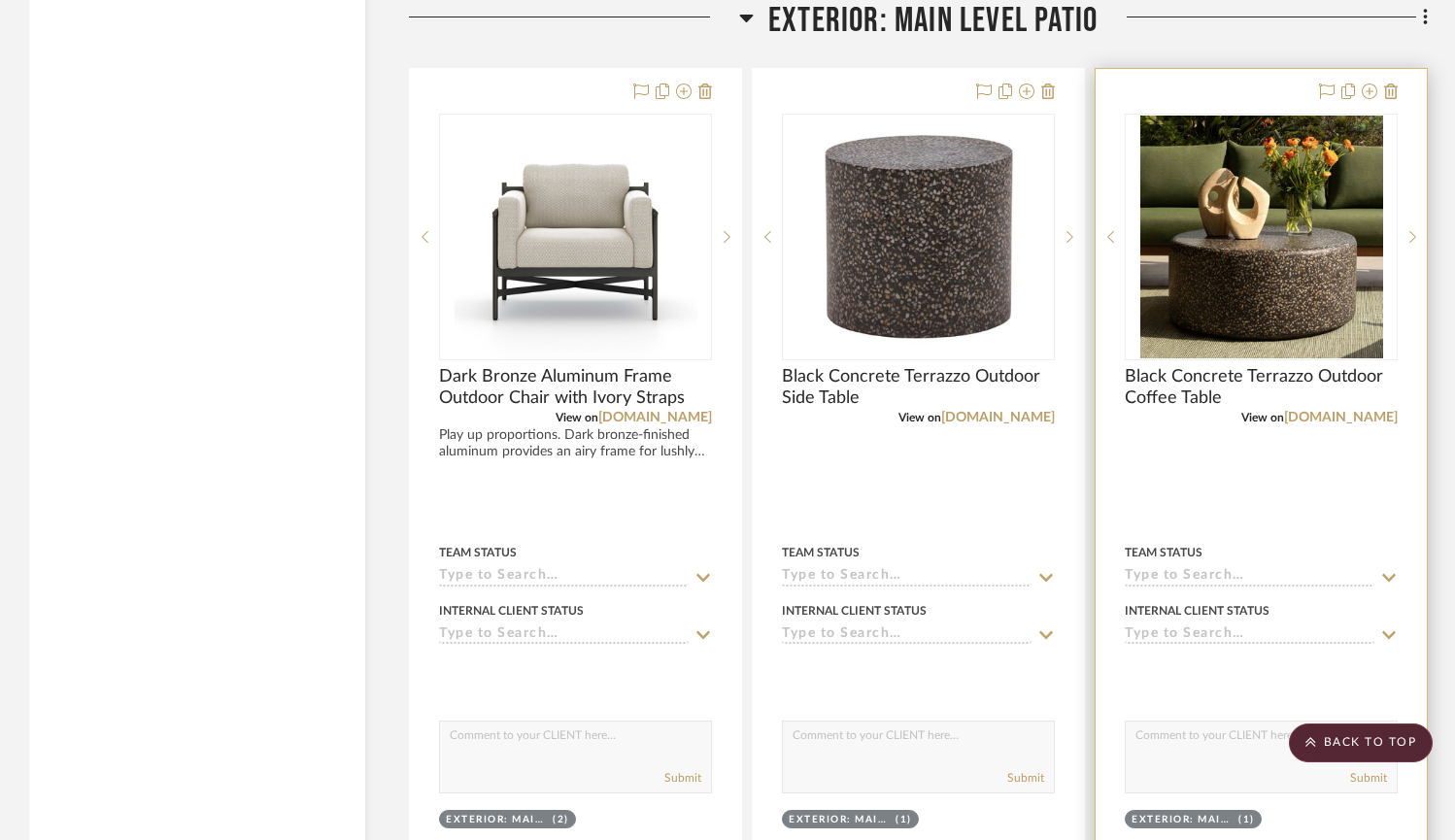
click at [1307, 290] on img "2" at bounding box center [1262, 237] width 243 height 243
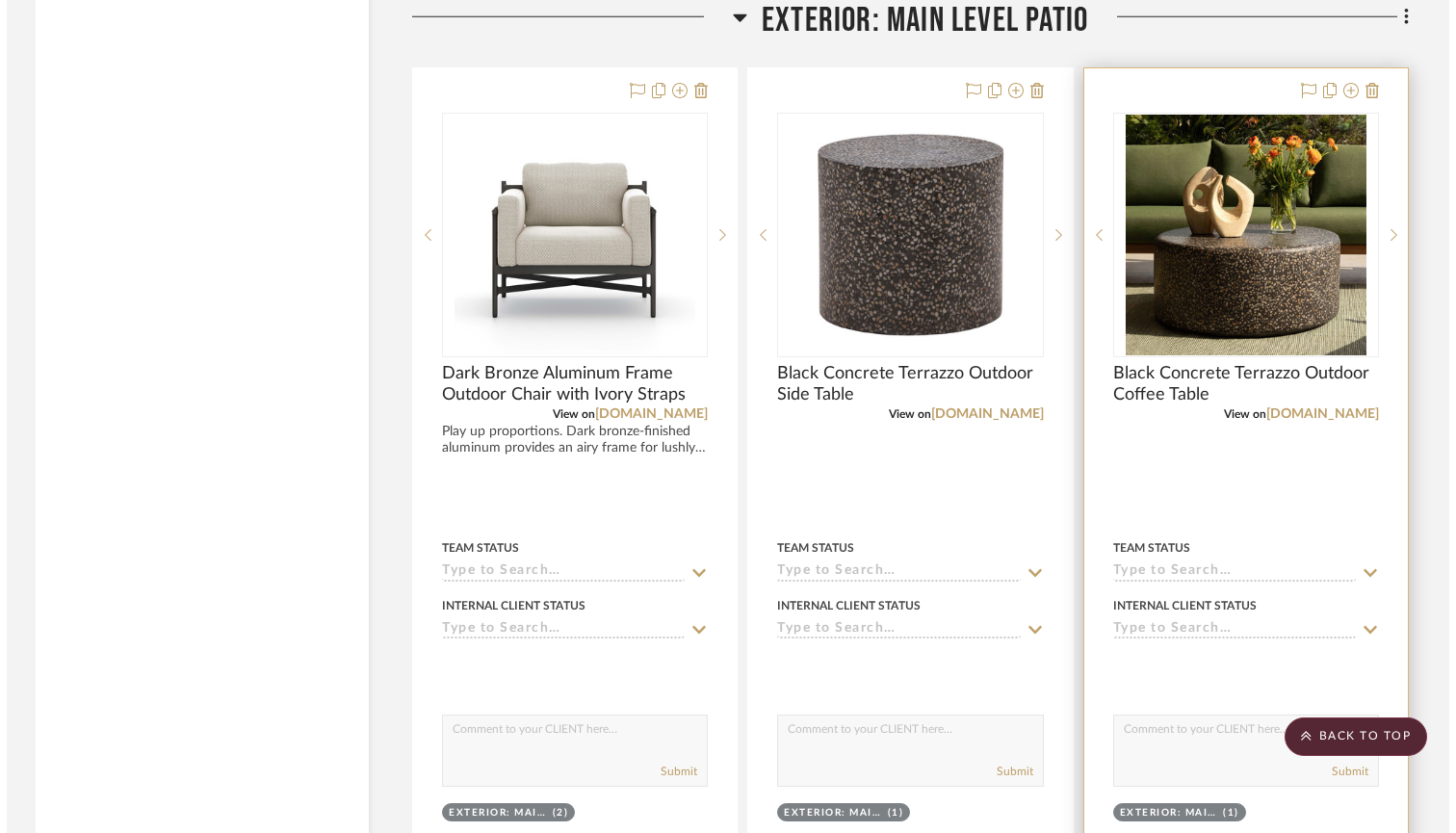
scroll to position [0, 0]
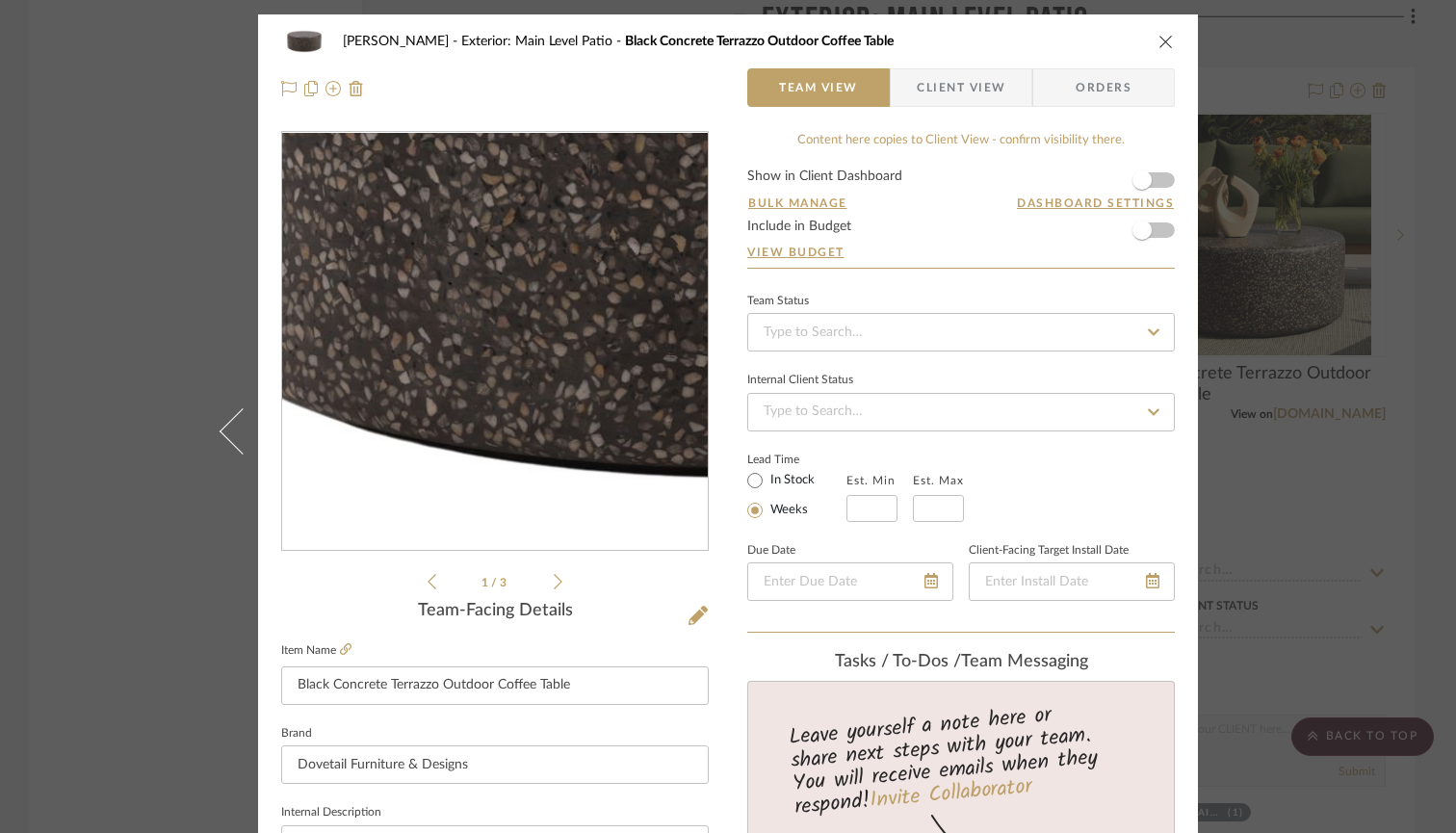
click at [404, 408] on img "0" at bounding box center [494, 342] width 418 height 418
